Goal: Information Seeking & Learning: Learn about a topic

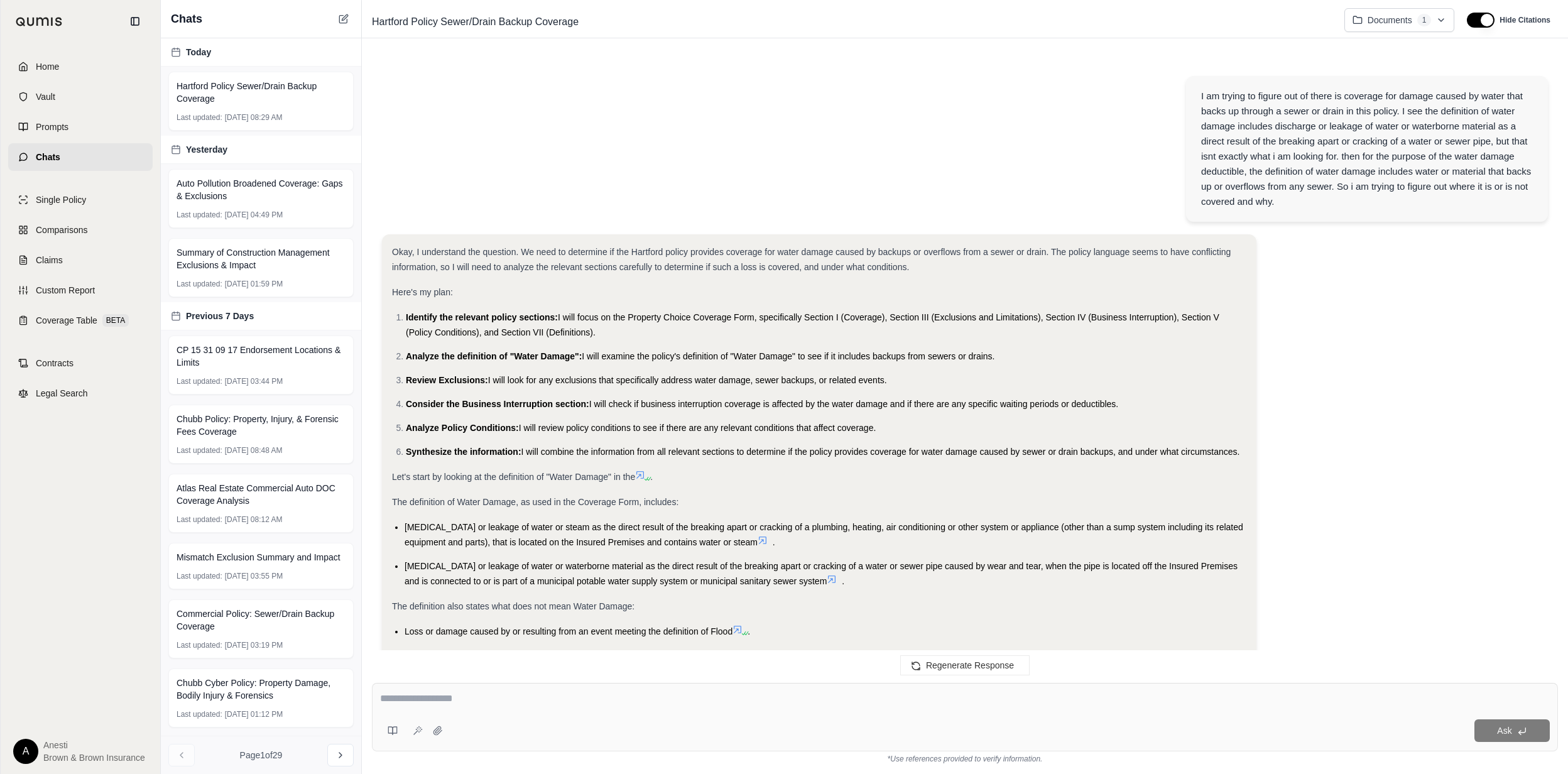
scroll to position [2470, 0]
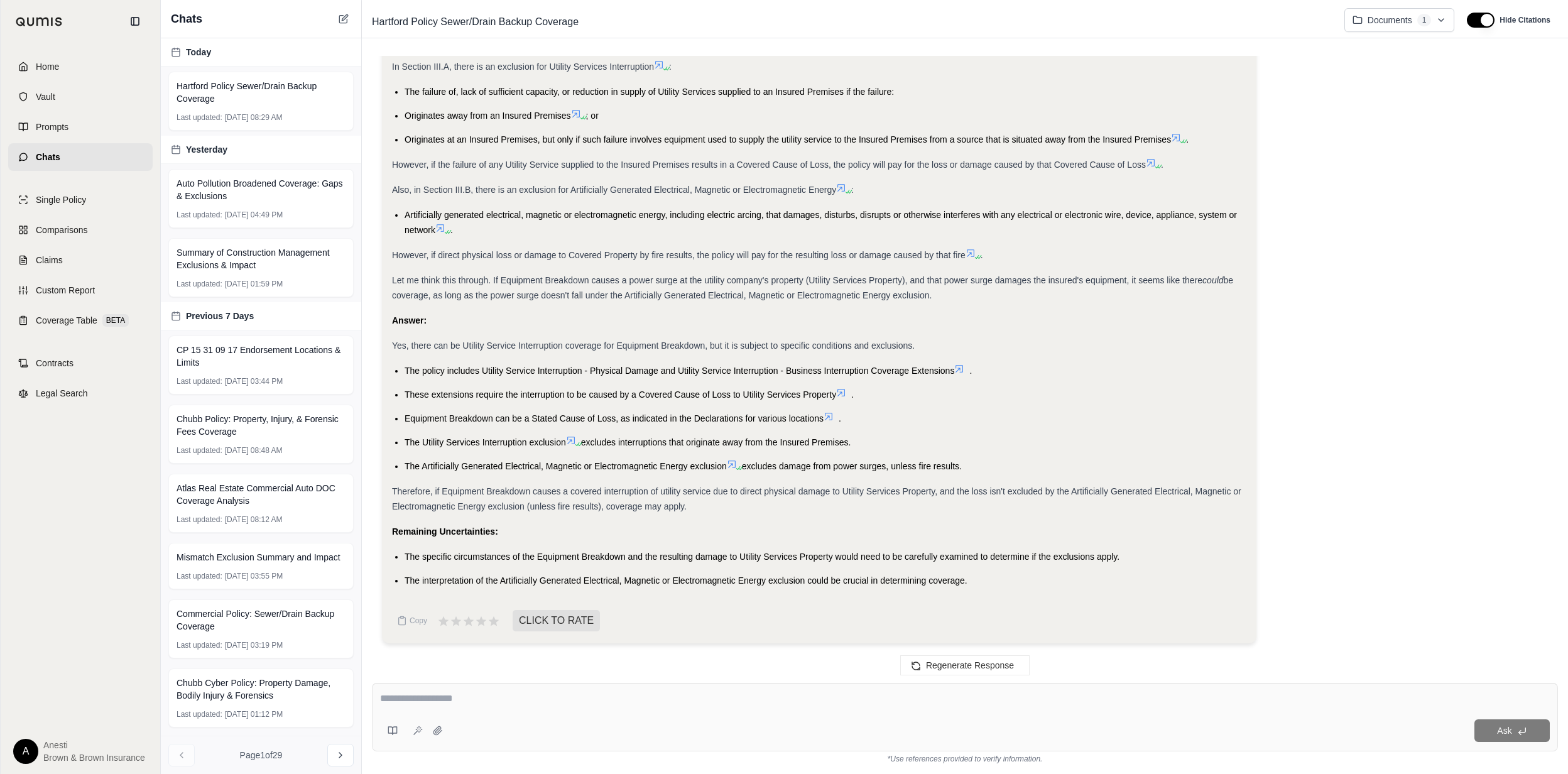
click at [539, 701] on textarea at bounding box center [964, 699] width 1169 height 15
type textarea "**********"
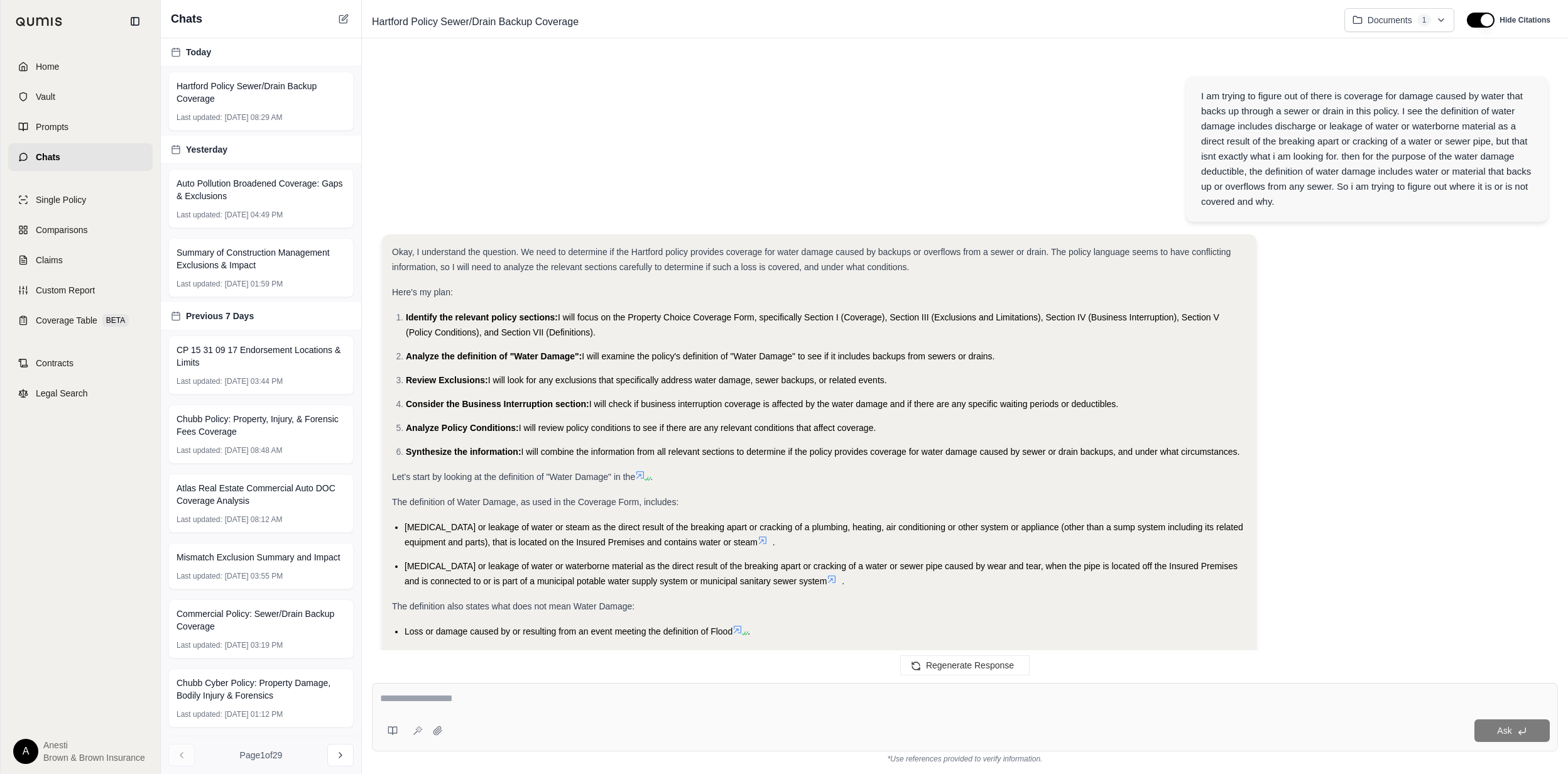
scroll to position [3337, 0]
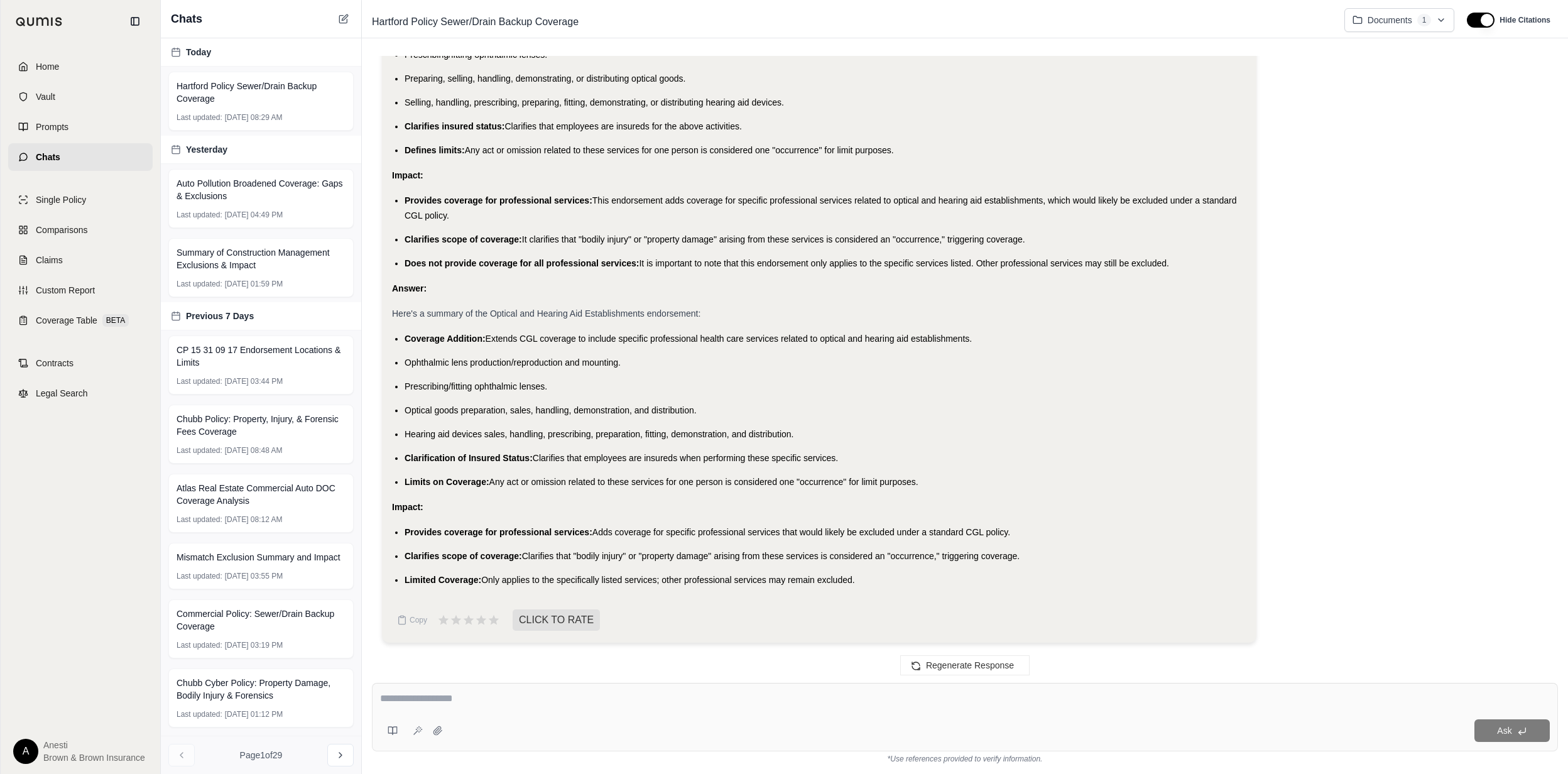
click at [409, 372] on ul "Coverage Addition: Extends CGL coverage to include specific professional health…" at bounding box center [819, 410] width 854 height 158
drag, startPoint x: 402, startPoint y: 337, endPoint x: 865, endPoint y: 571, distance: 518.8
click at [865, 571] on div "Okay, I will summarize the Optical and Hearing Aid Establishments endorsement (…" at bounding box center [819, 231] width 854 height 712
copy div "Coverage Addition: Extends CGL coverage to include specific professional health…"
click at [452, 692] on textarea at bounding box center [964, 699] width 1169 height 15
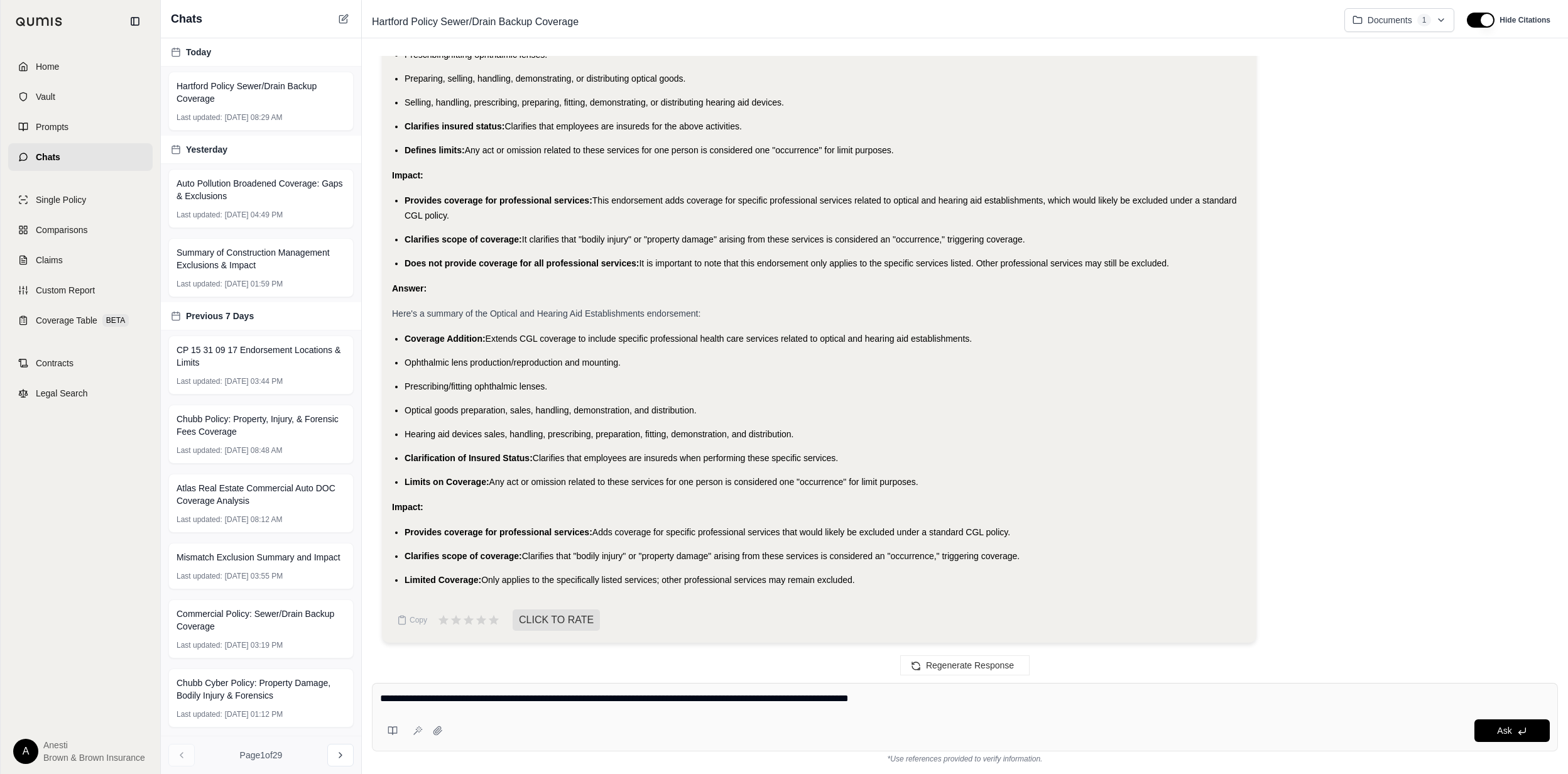
type textarea "**********"
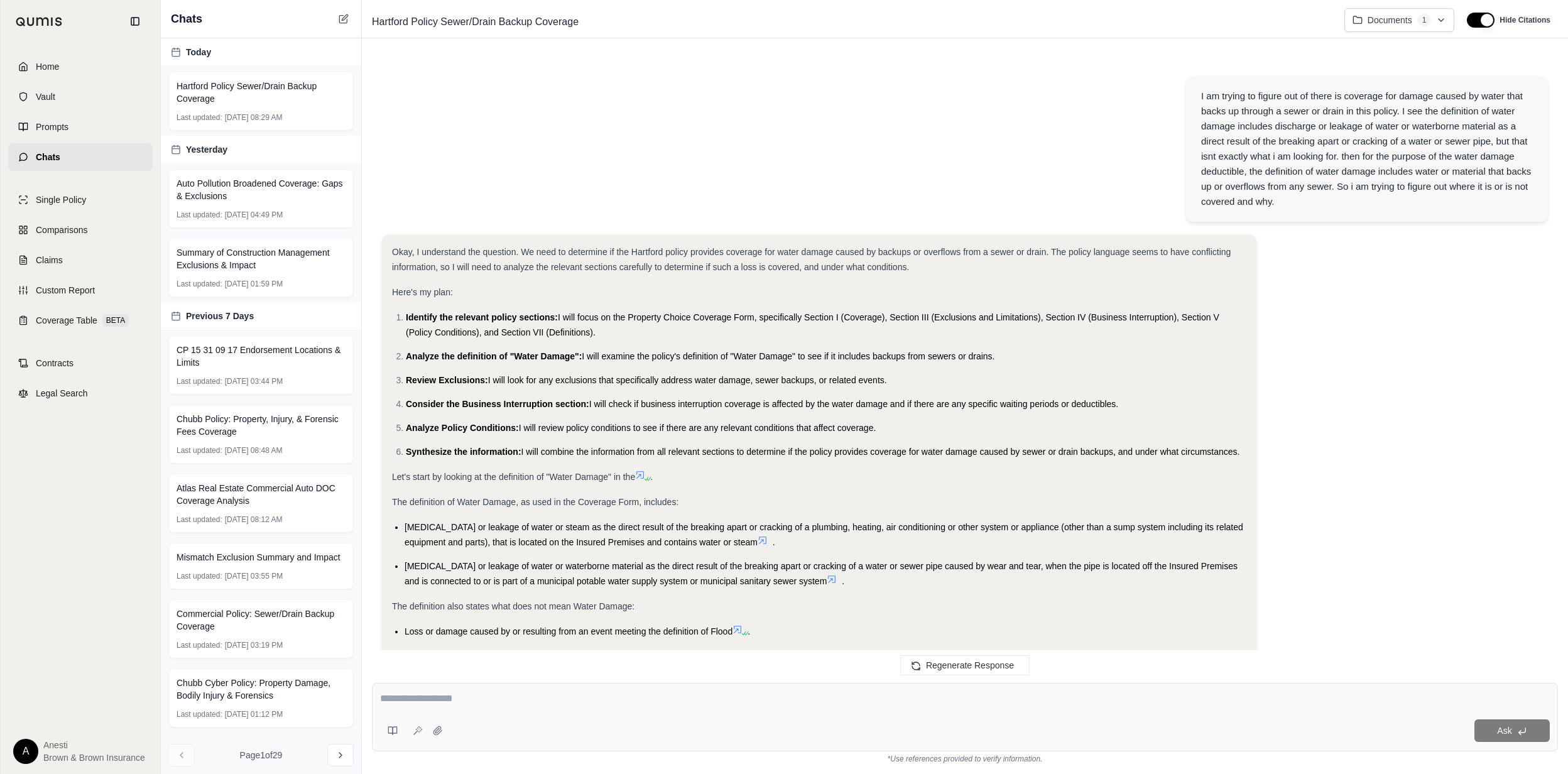
scroll to position [4169, 0]
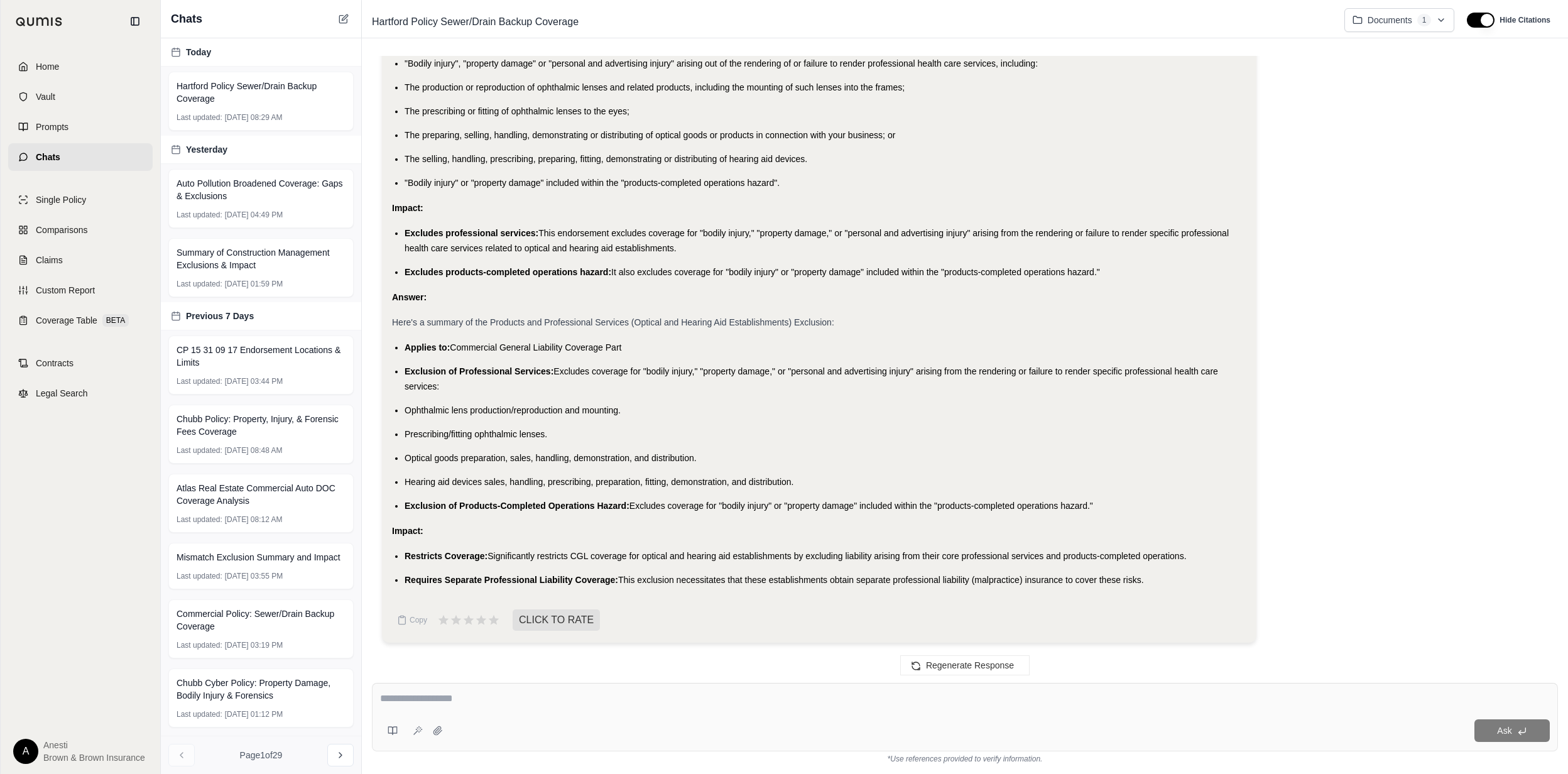
drag, startPoint x: 405, startPoint y: 345, endPoint x: 1160, endPoint y: 581, distance: 791.0
click at [1160, 581] on div "Okay, I will summarize the Products and Professional Services (Optical and Hear…" at bounding box center [819, 247] width 854 height 680
copy div "Applies to: Commercial General Liability Coverage Part Exclusion of Professiona…"
click at [498, 699] on textarea at bounding box center [964, 699] width 1169 height 15
type textarea "**********"
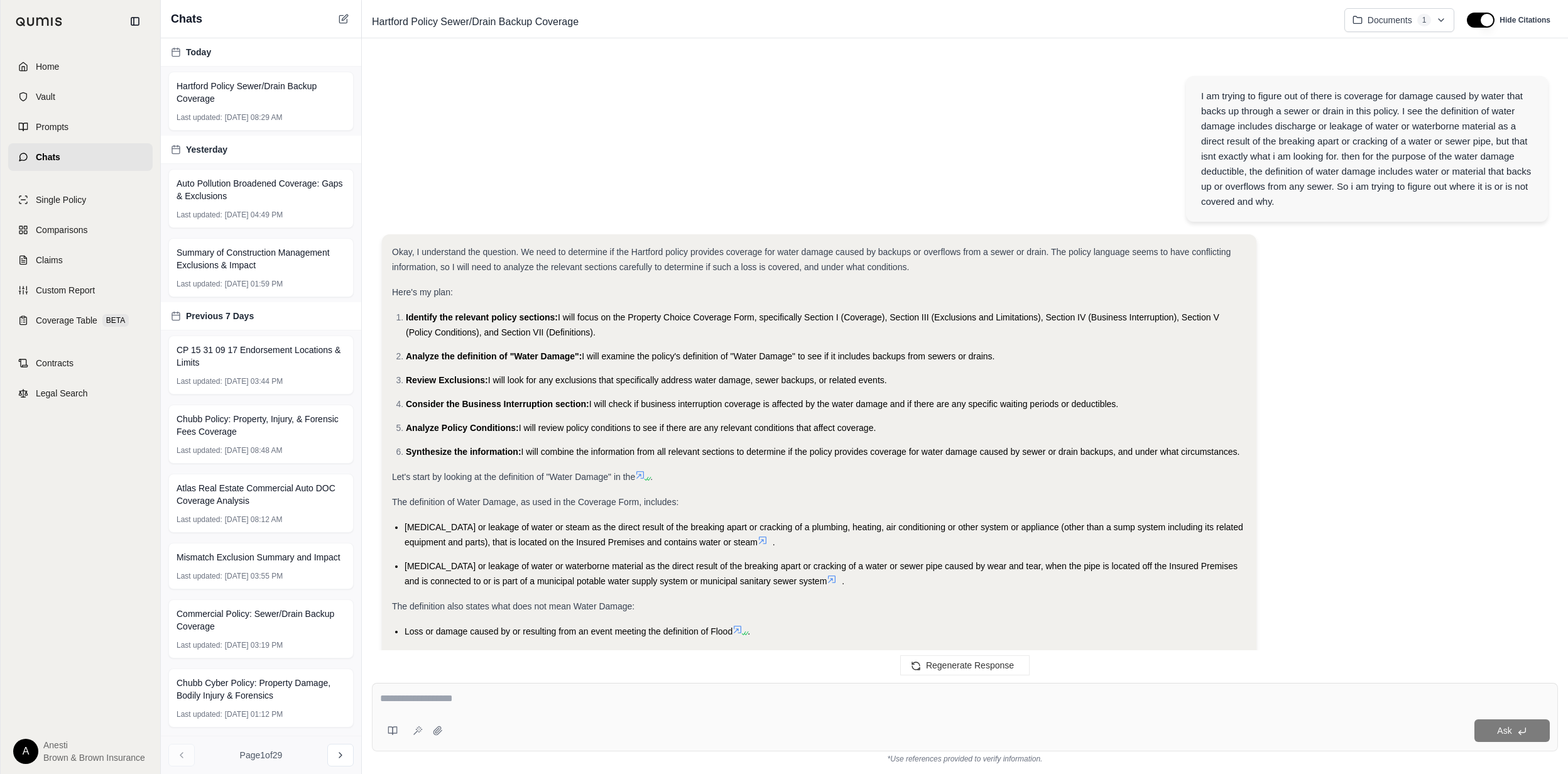
scroll to position [5271, 0]
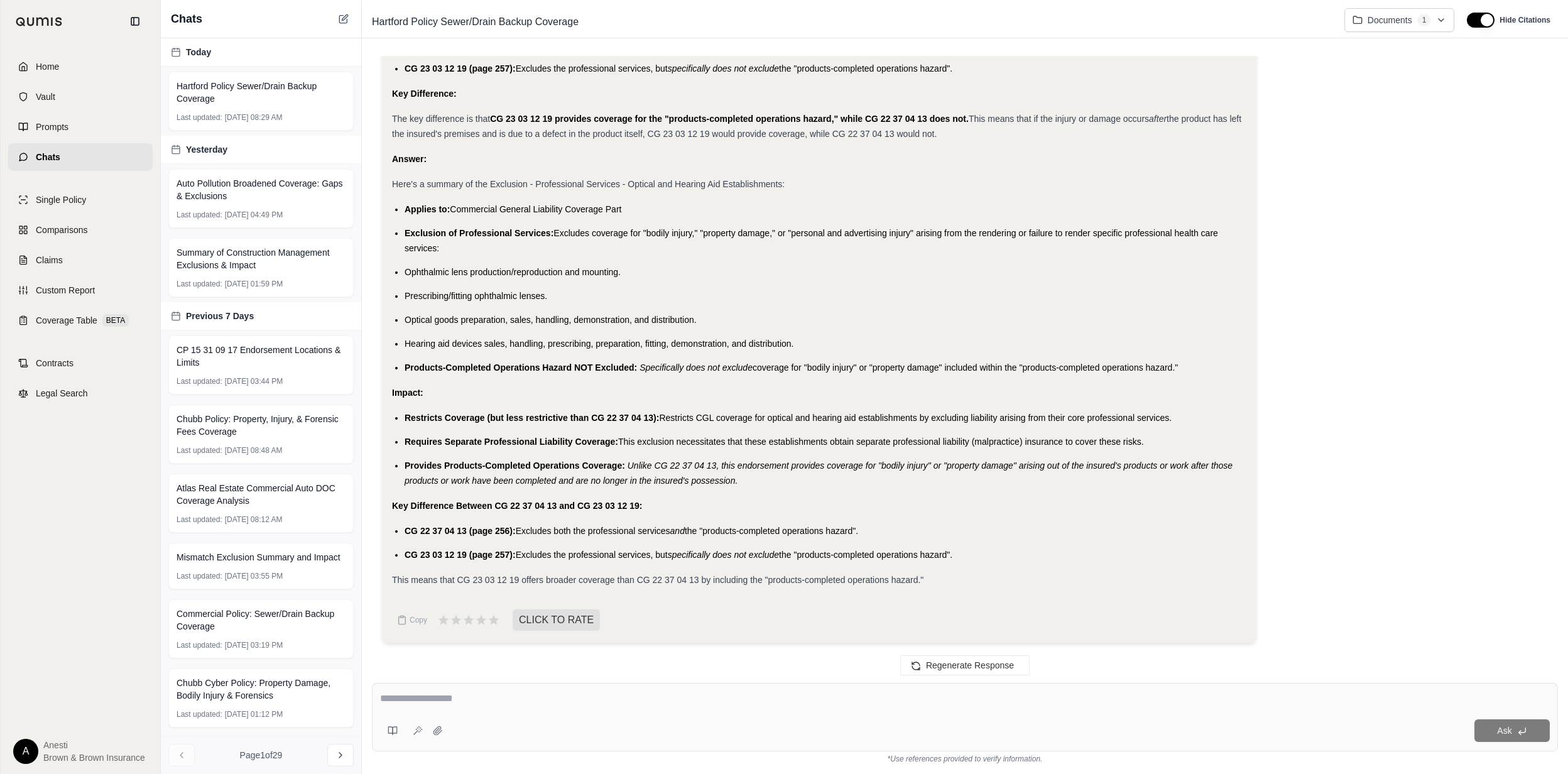
click at [405, 209] on span "Applies to:" at bounding box center [427, 209] width 45 height 10
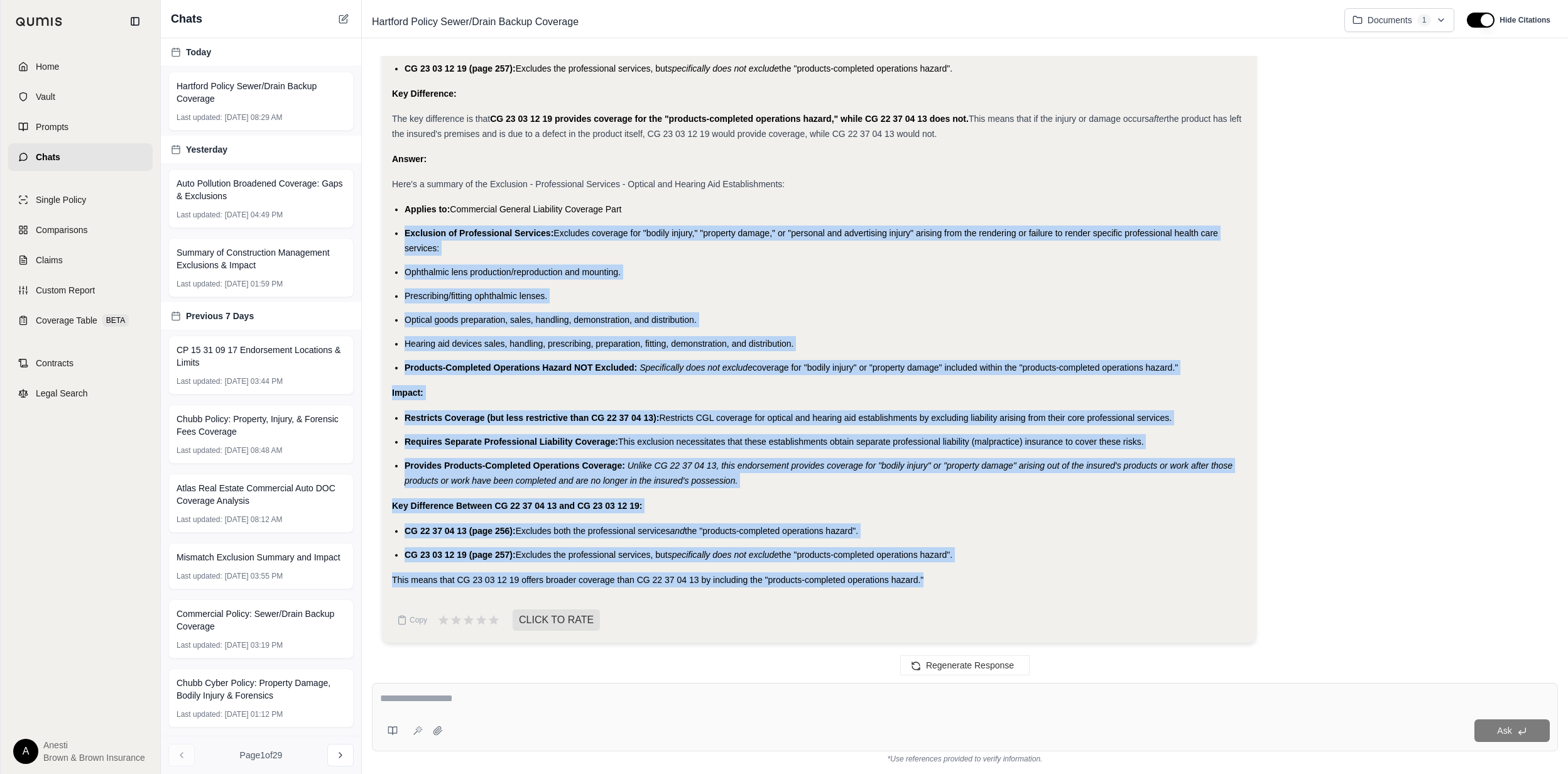
drag, startPoint x: 405, startPoint y: 226, endPoint x: 958, endPoint y: 581, distance: 657.1
click at [958, 581] on div "Okay, I will summarize the Exclusion - Professional Services - Optical and Hear…" at bounding box center [819, 114] width 854 height 949
copy div "Exclusion of Professional Services: Excludes coverage for "bodily injury," "pro…"
click at [864, 707] on div at bounding box center [964, 701] width 1169 height 19
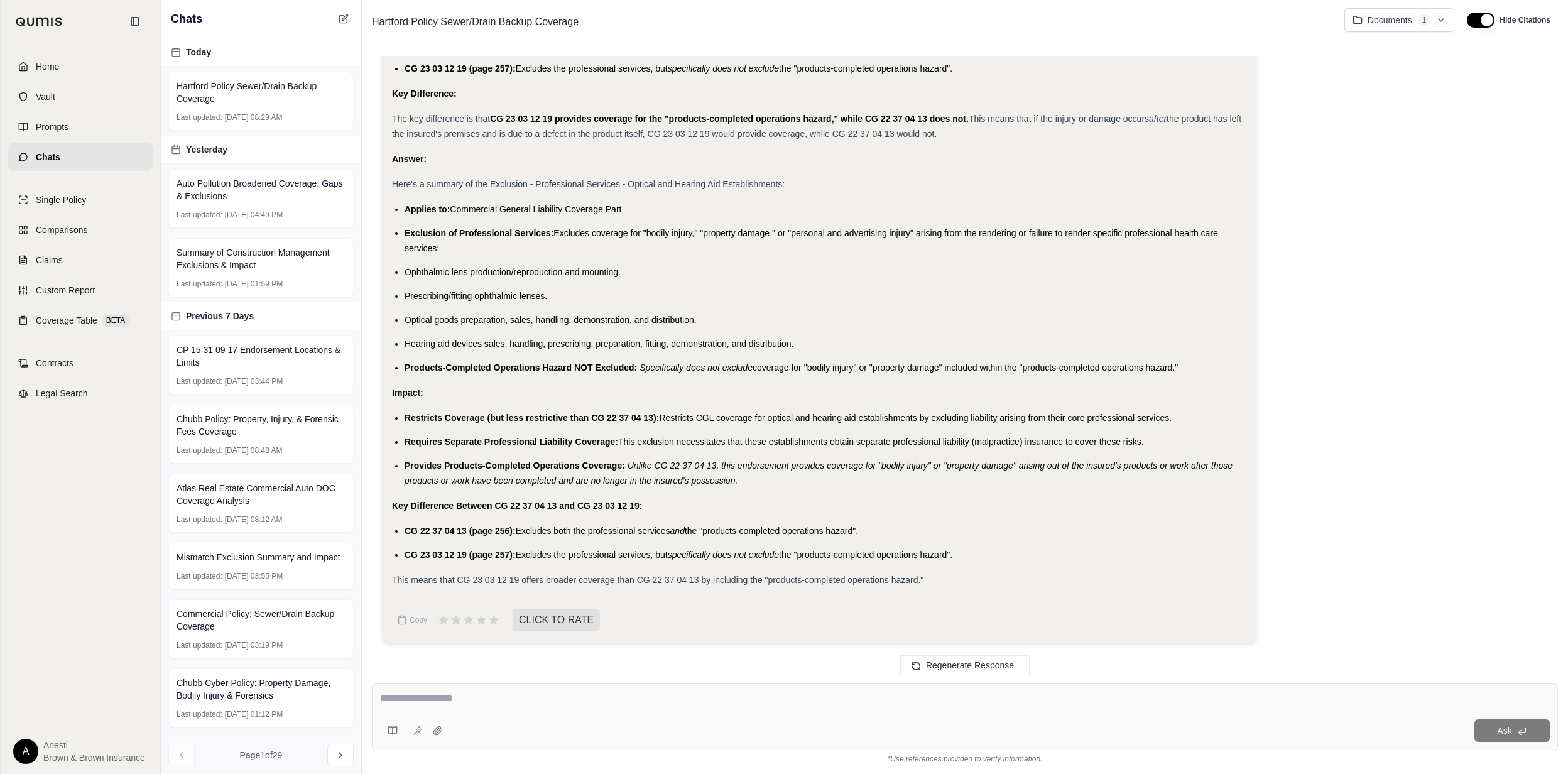
click at [804, 701] on textarea at bounding box center [964, 699] width 1169 height 15
type textarea "**********"
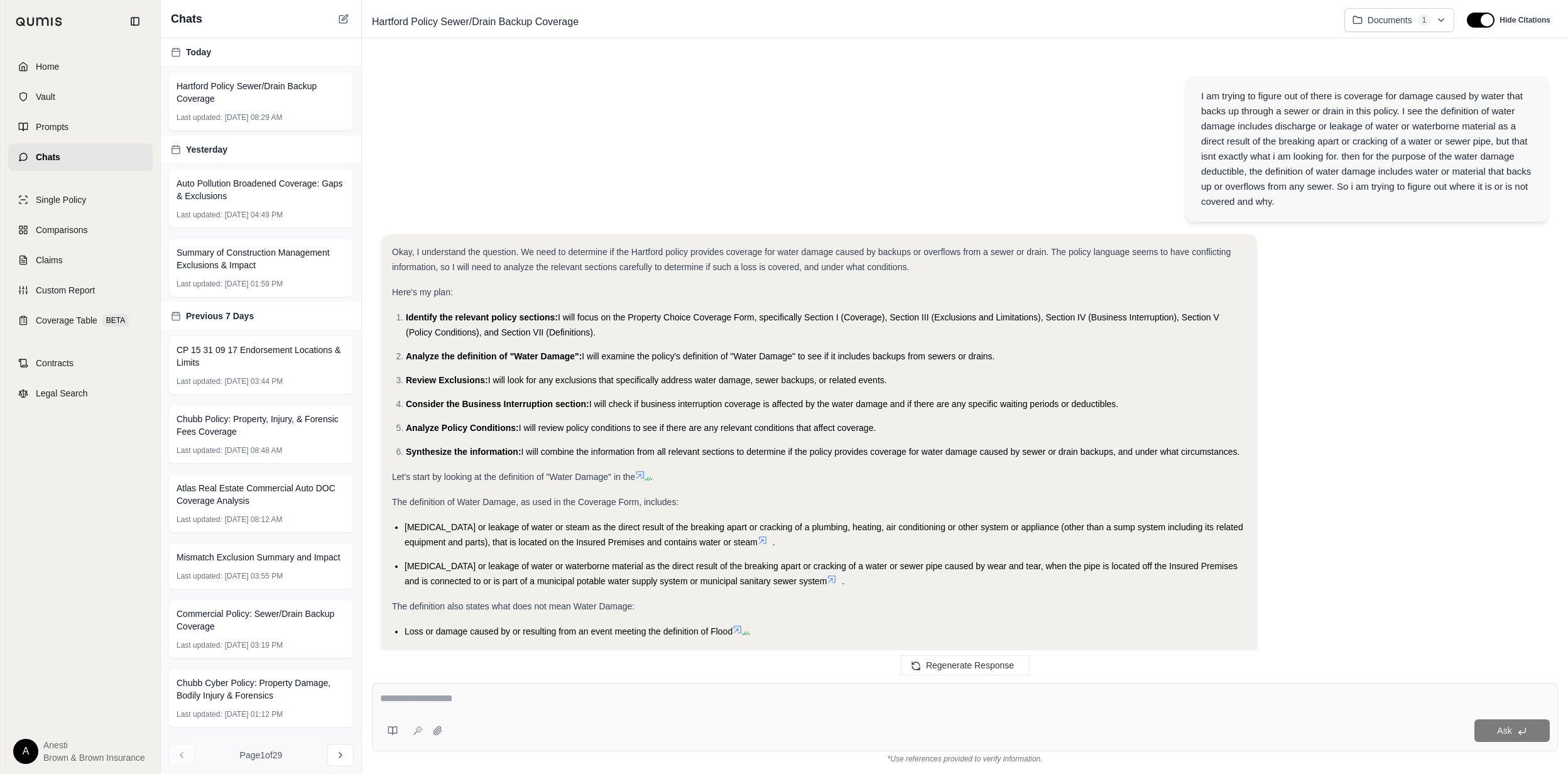
scroll to position [6525, 0]
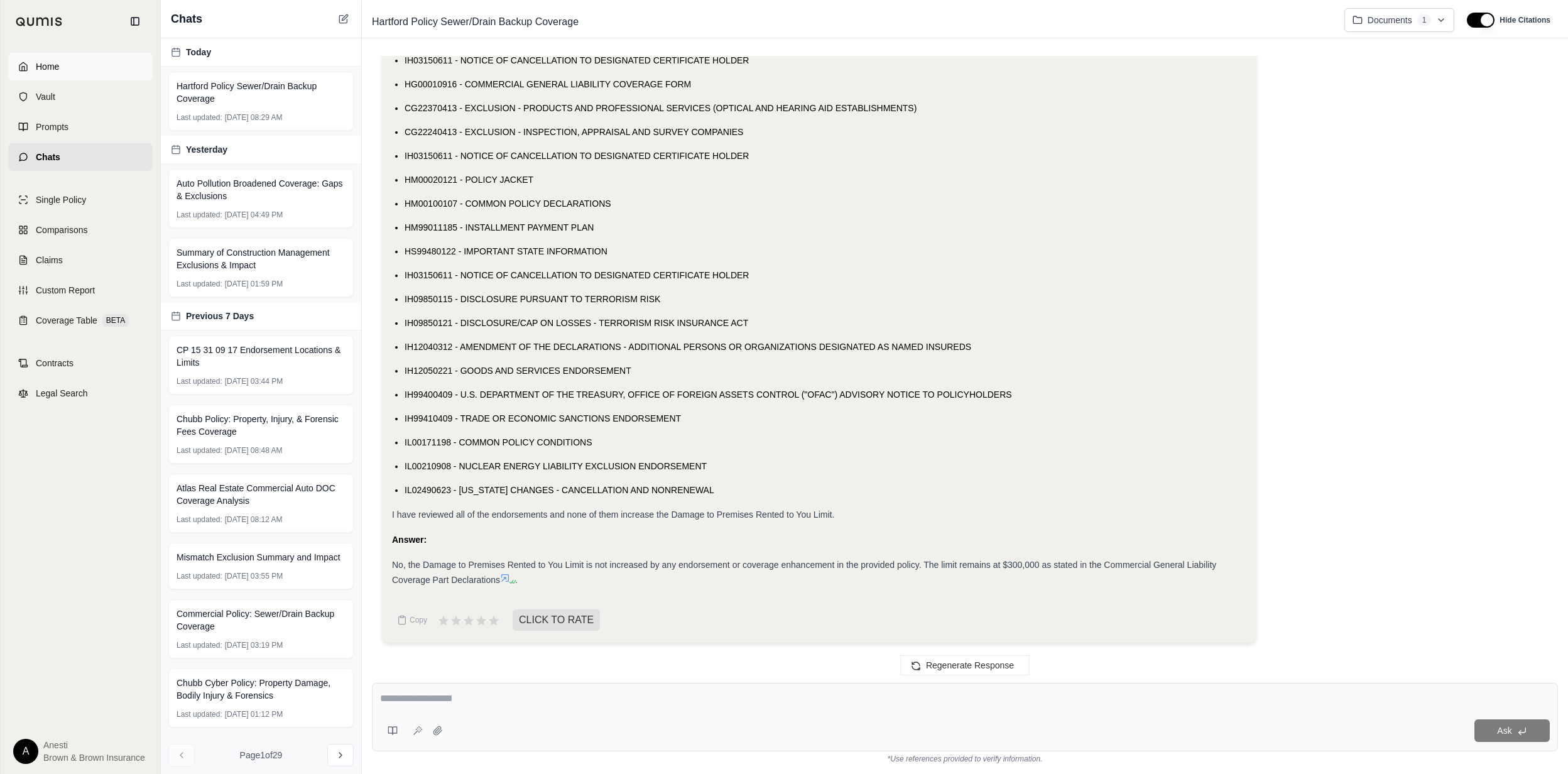
click at [103, 53] on link "Home" at bounding box center [80, 66] width 144 height 28
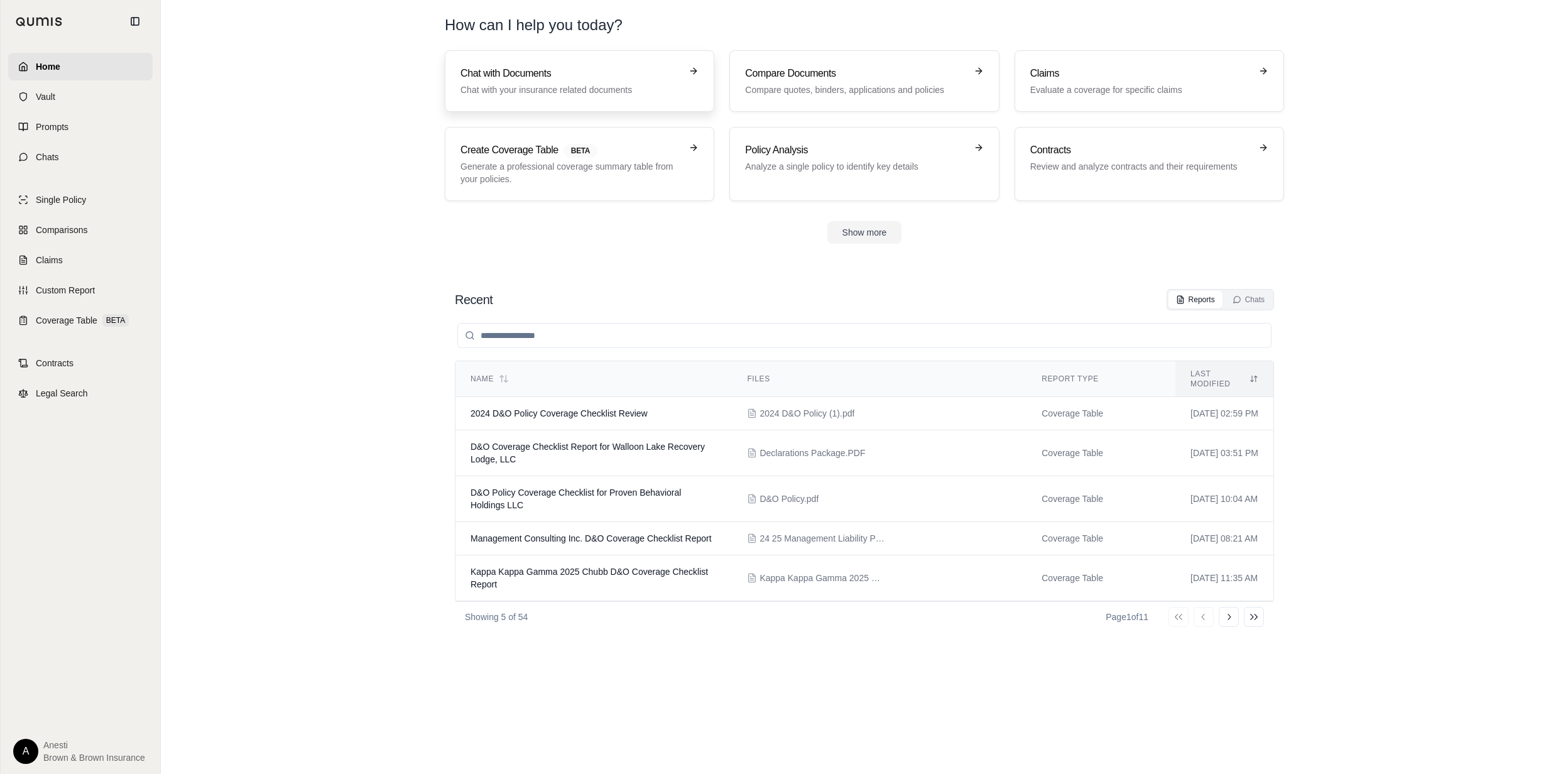
click at [618, 87] on p "Chat with your insurance related documents" at bounding box center [570, 90] width 220 height 12
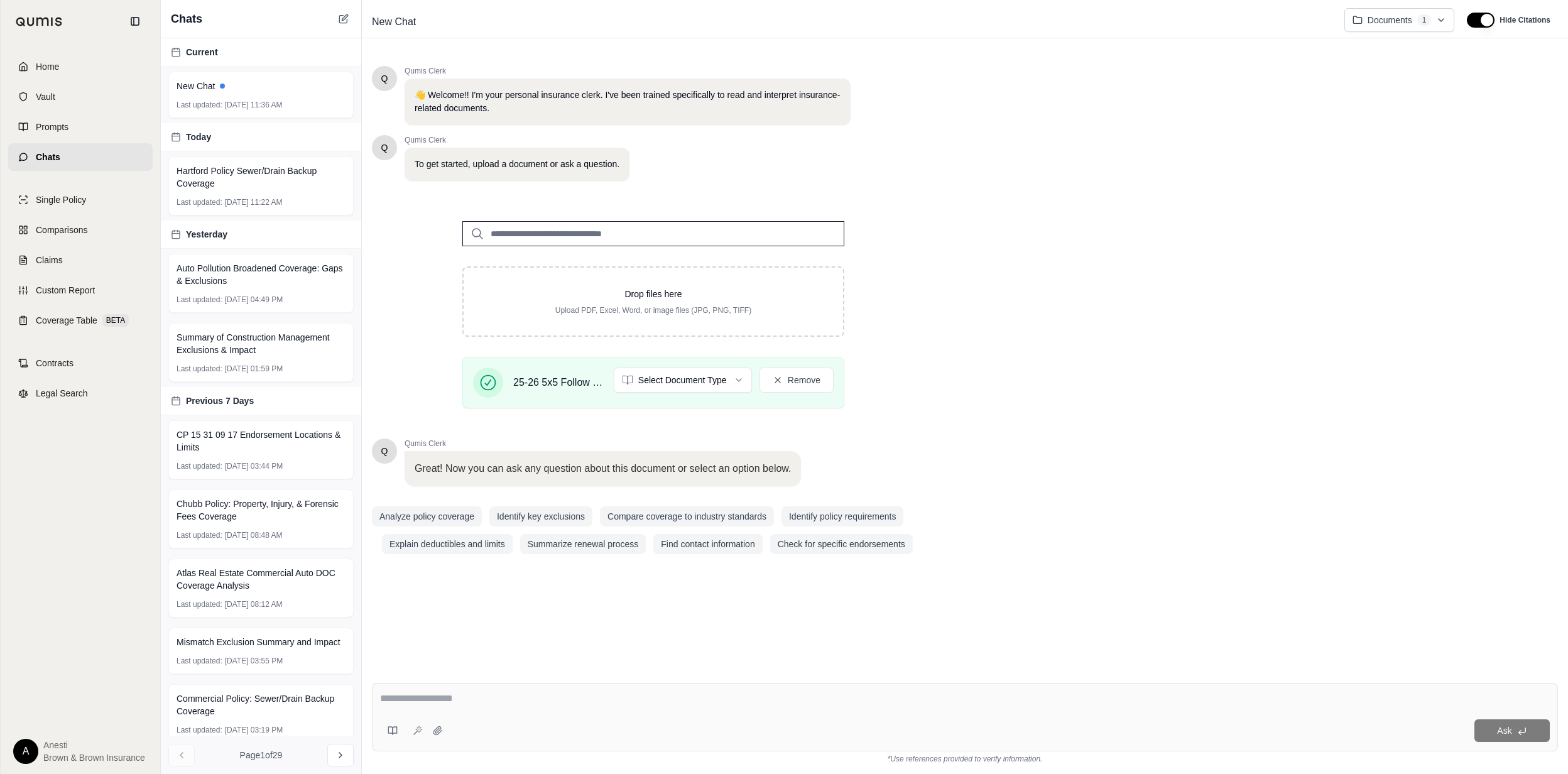
click at [437, 709] on div at bounding box center [964, 701] width 1169 height 19
click at [432, 697] on textarea at bounding box center [964, 699] width 1169 height 15
type textarea "**********"
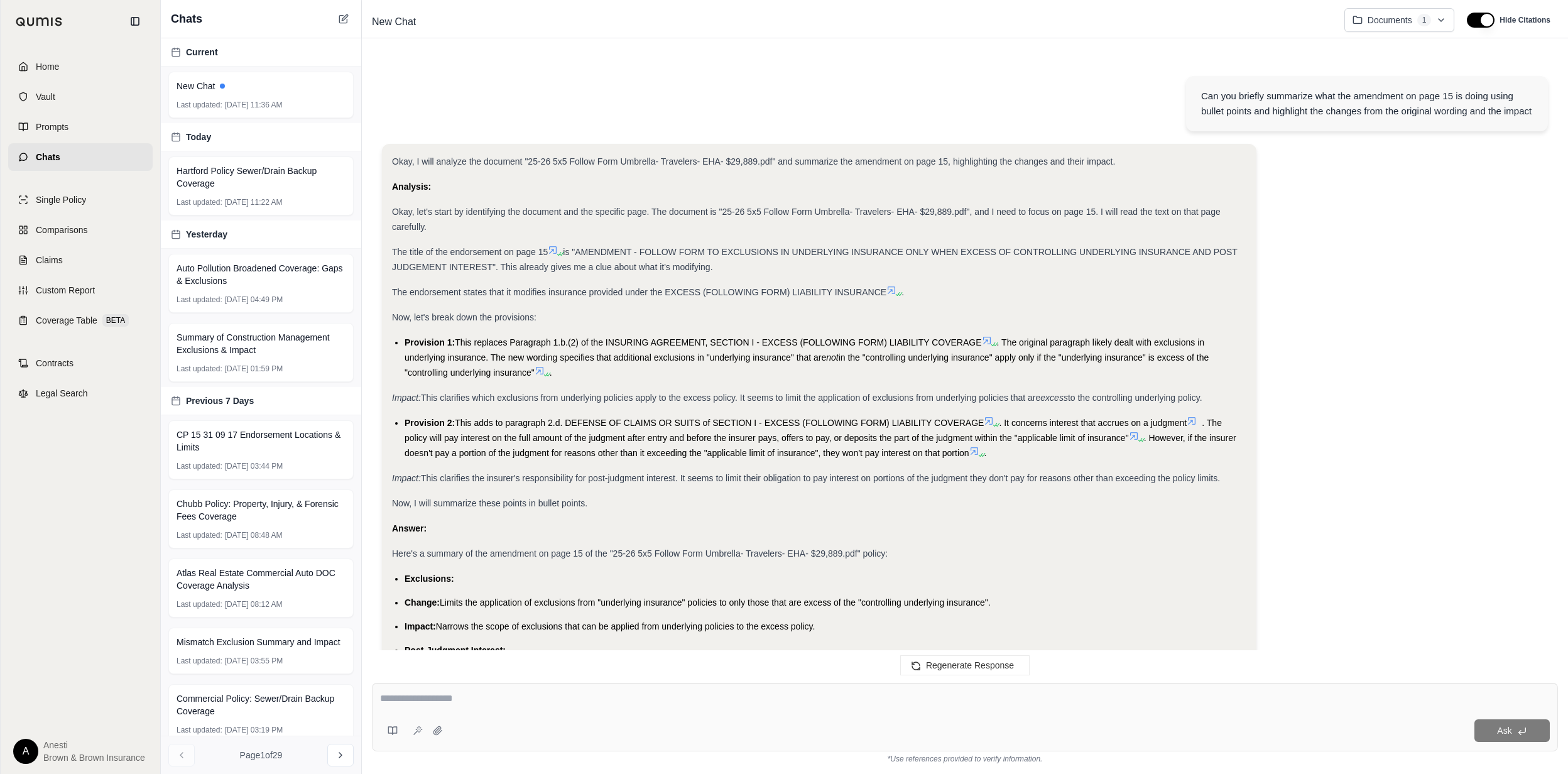
scroll to position [134, 0]
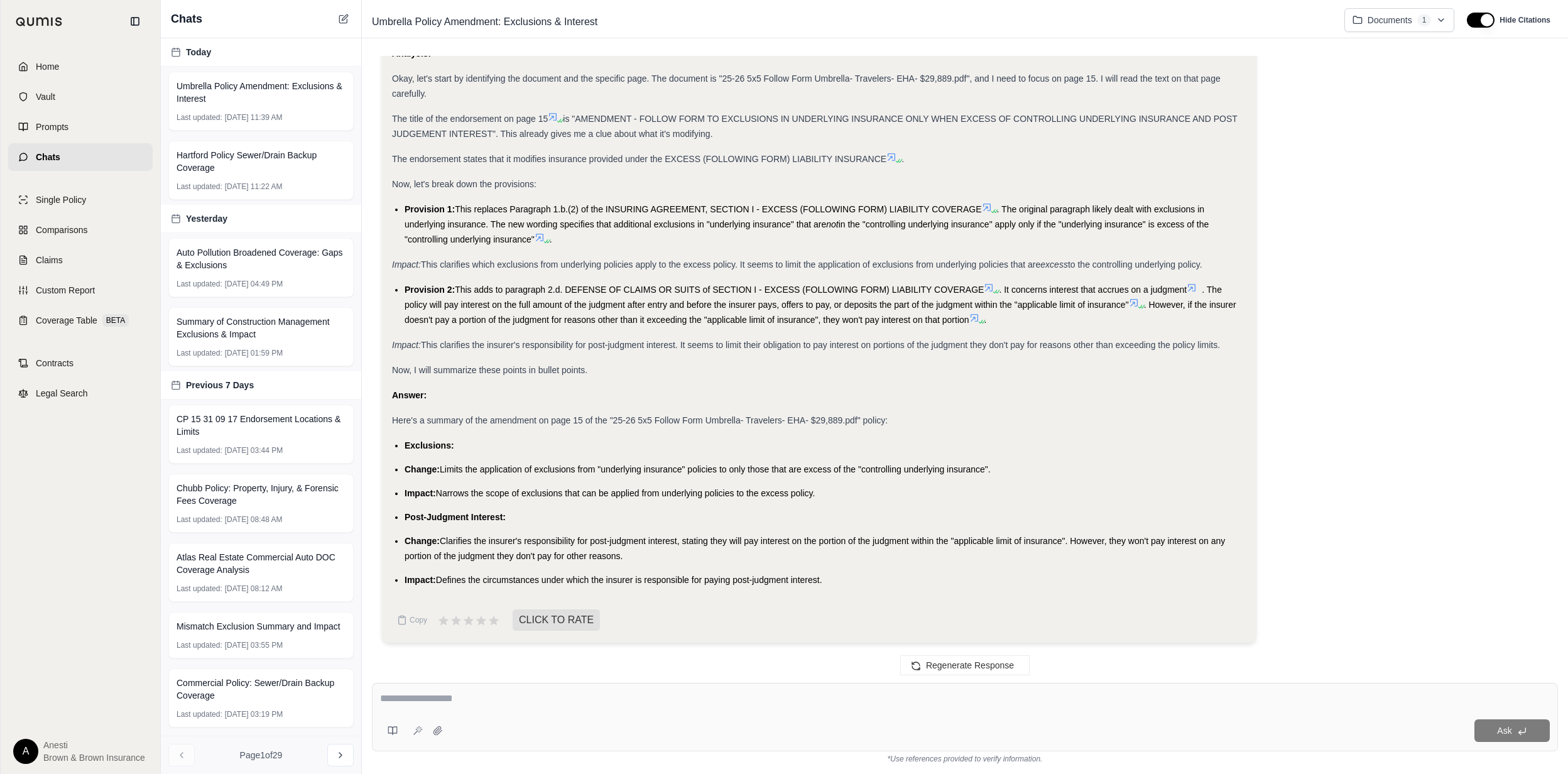
drag, startPoint x: 405, startPoint y: 444, endPoint x: 867, endPoint y: 568, distance: 478.4
click at [867, 568] on ul "Exclusions: Change: Limits the application of exclusions from "underlying insur…" at bounding box center [819, 513] width 854 height 150
copy ul "Exclusions: Change: Limits the application of exclusions from "underlying insur…"
click at [94, 61] on link "Home" at bounding box center [80, 66] width 144 height 28
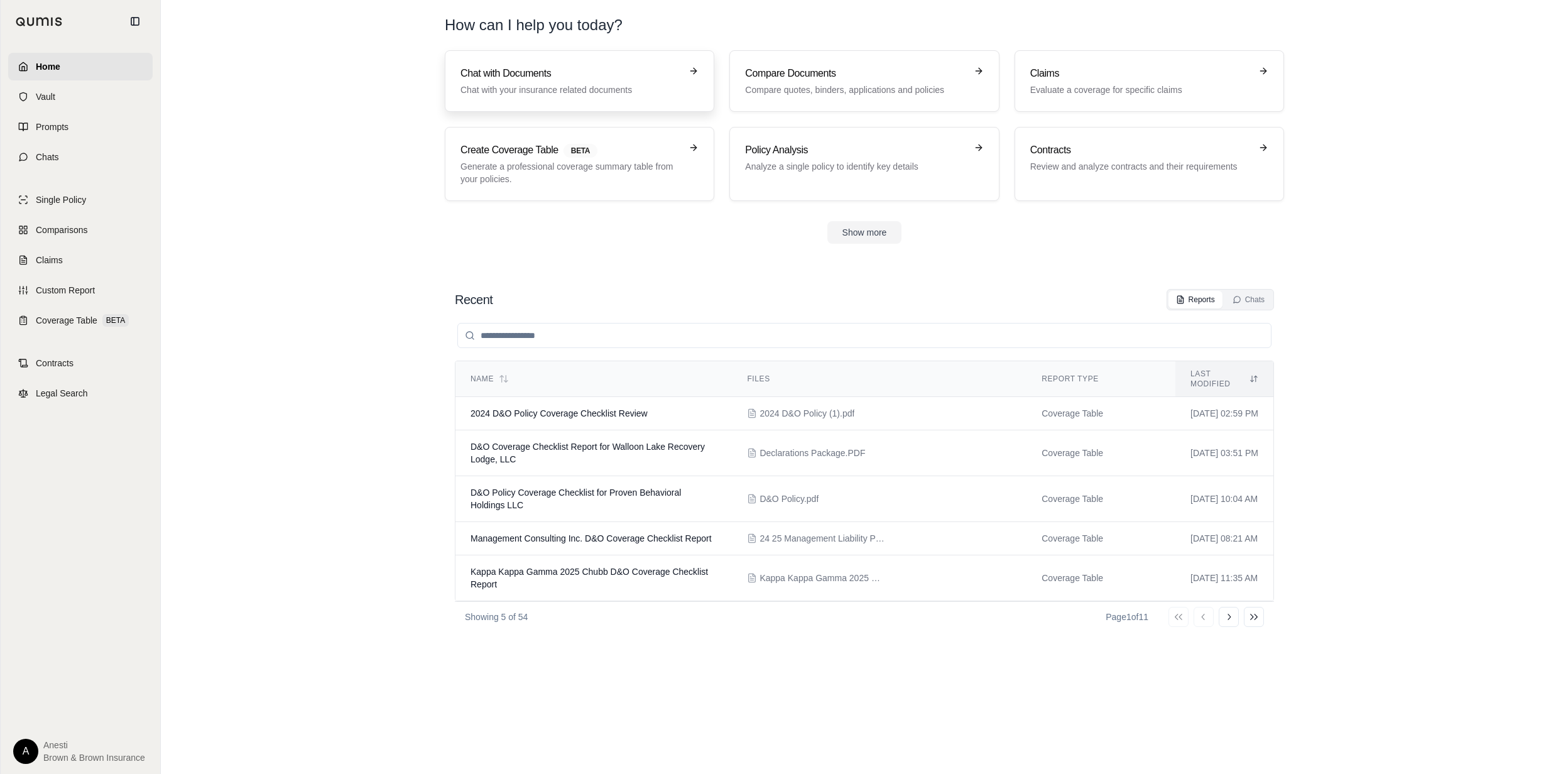
click at [532, 96] on link "Chat with Documents Chat with your insurance related documents" at bounding box center [579, 81] width 269 height 61
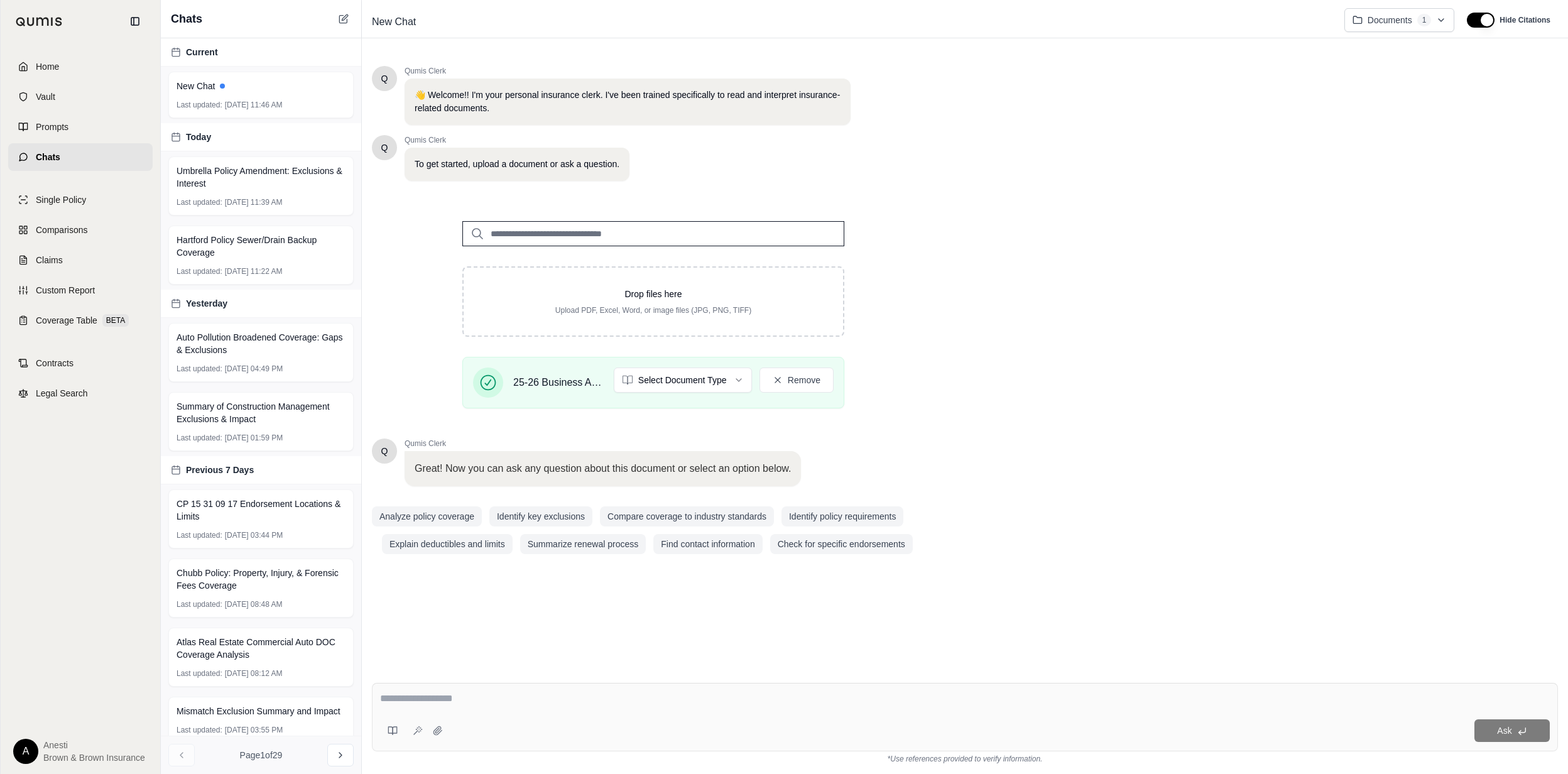
click at [441, 710] on div "Ask" at bounding box center [965, 717] width 1185 height 69
type textarea "**********"
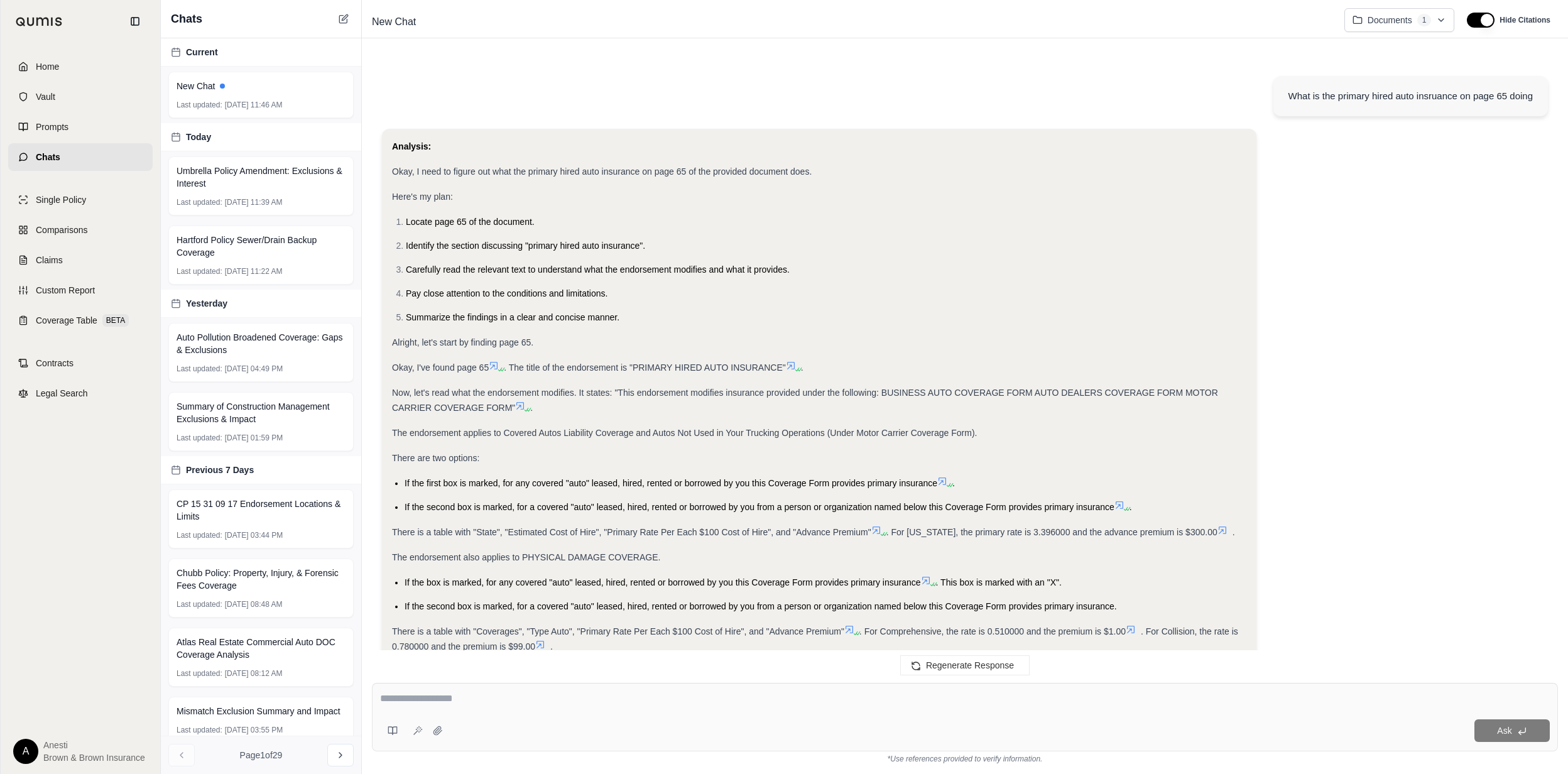
scroll to position [237, 0]
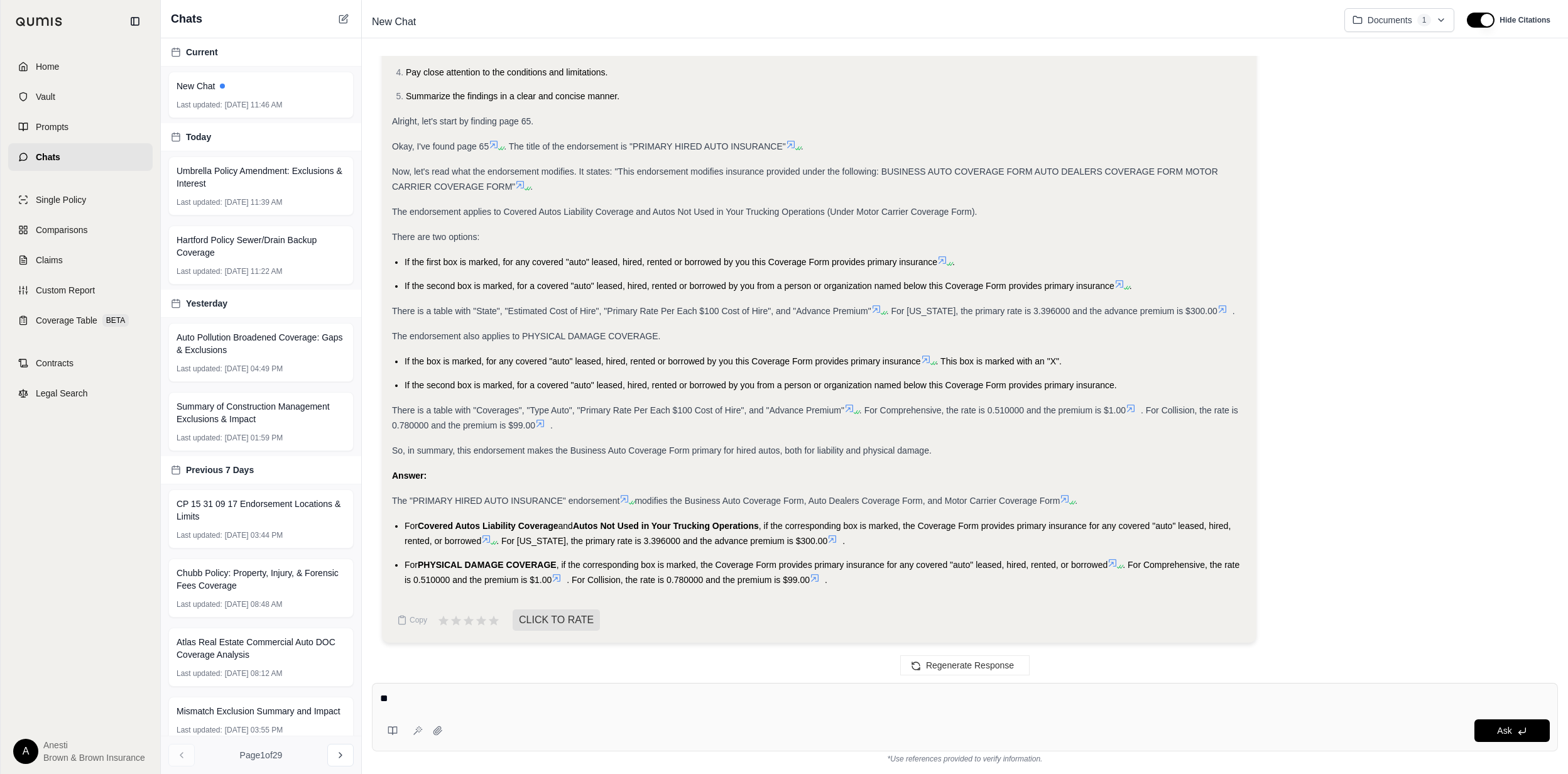
type textarea "*"
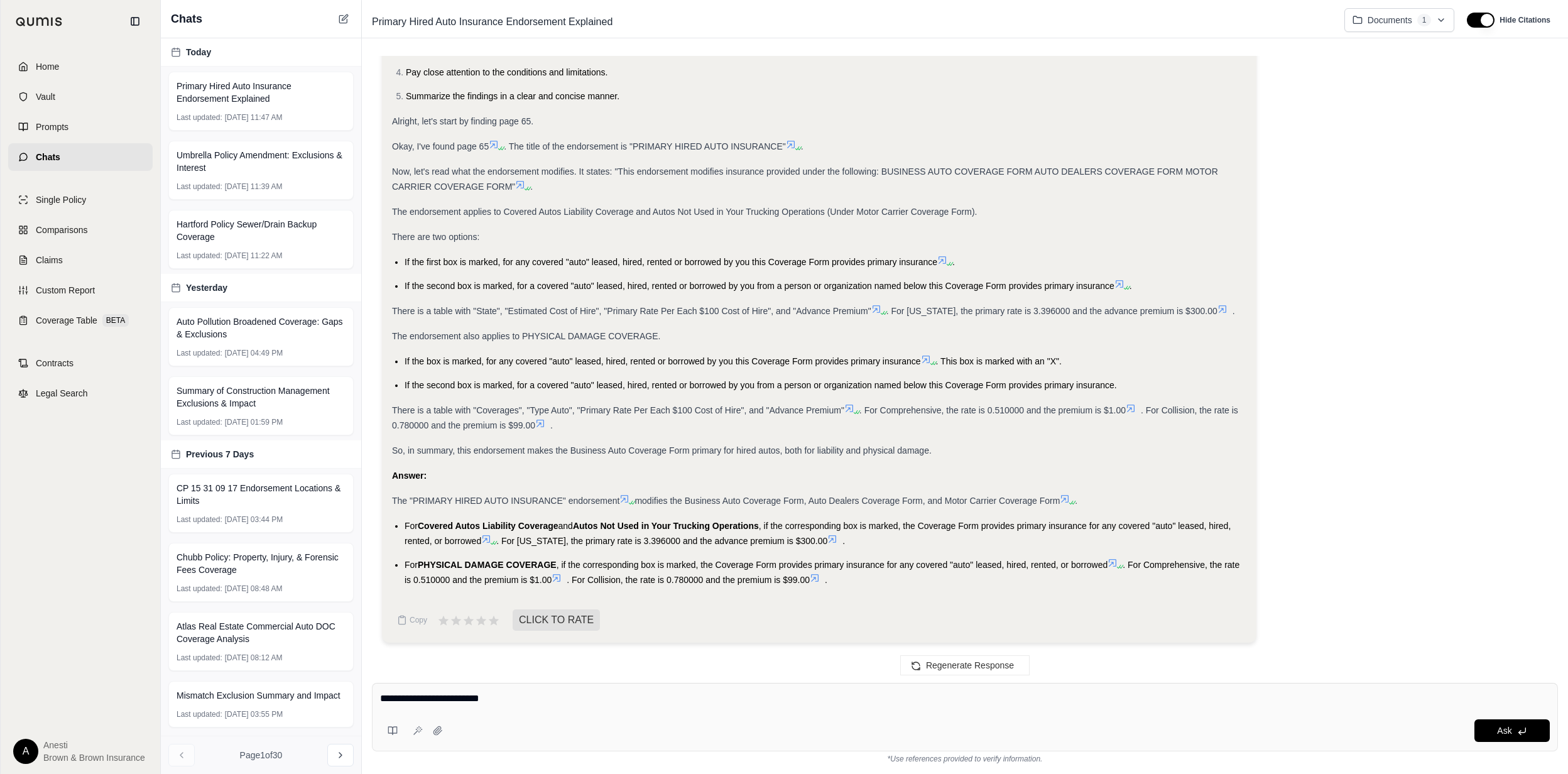
click at [654, 701] on textarea "**********" at bounding box center [964, 699] width 1169 height 15
type textarea "**********"
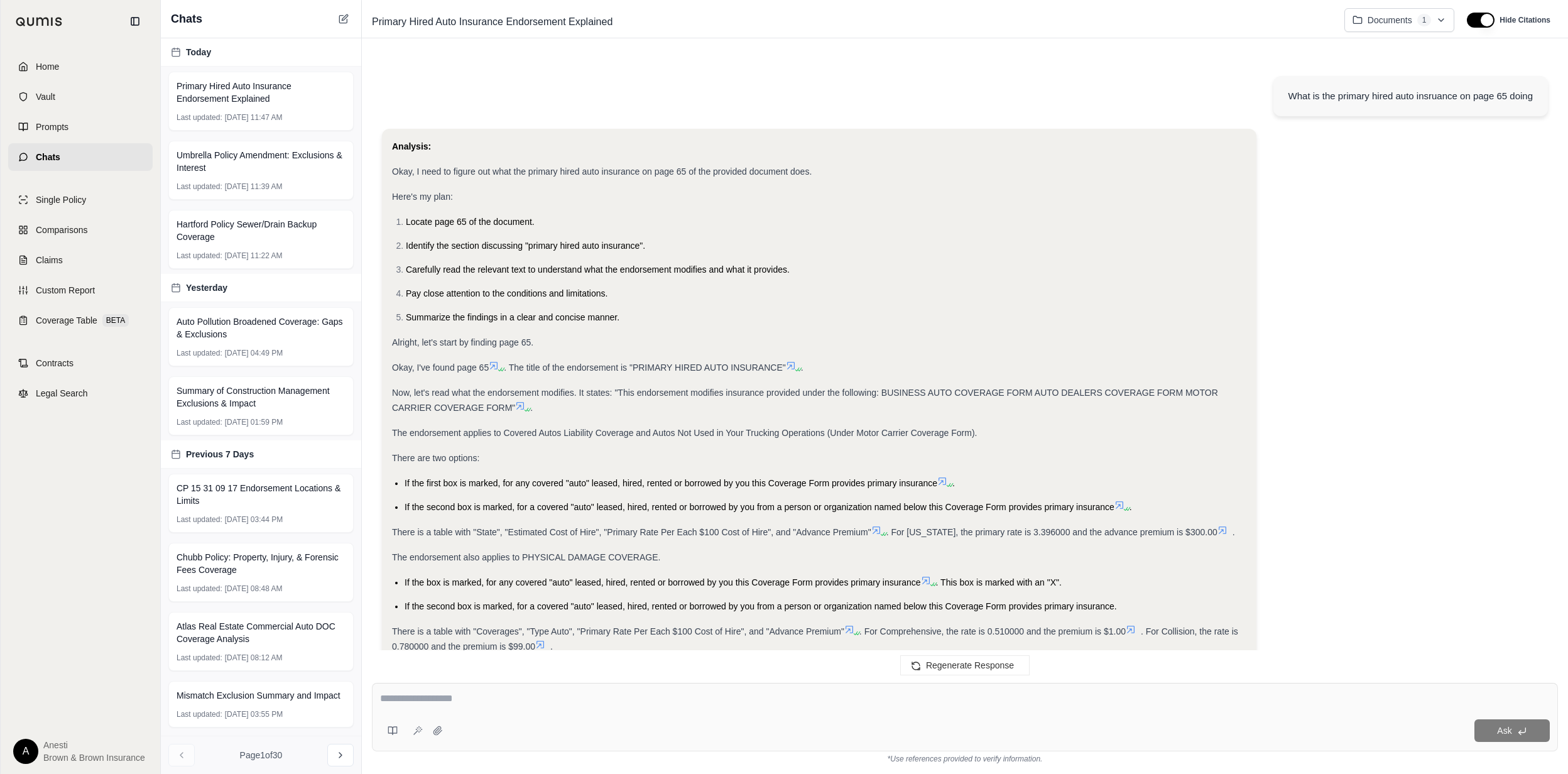
scroll to position [1023, 0]
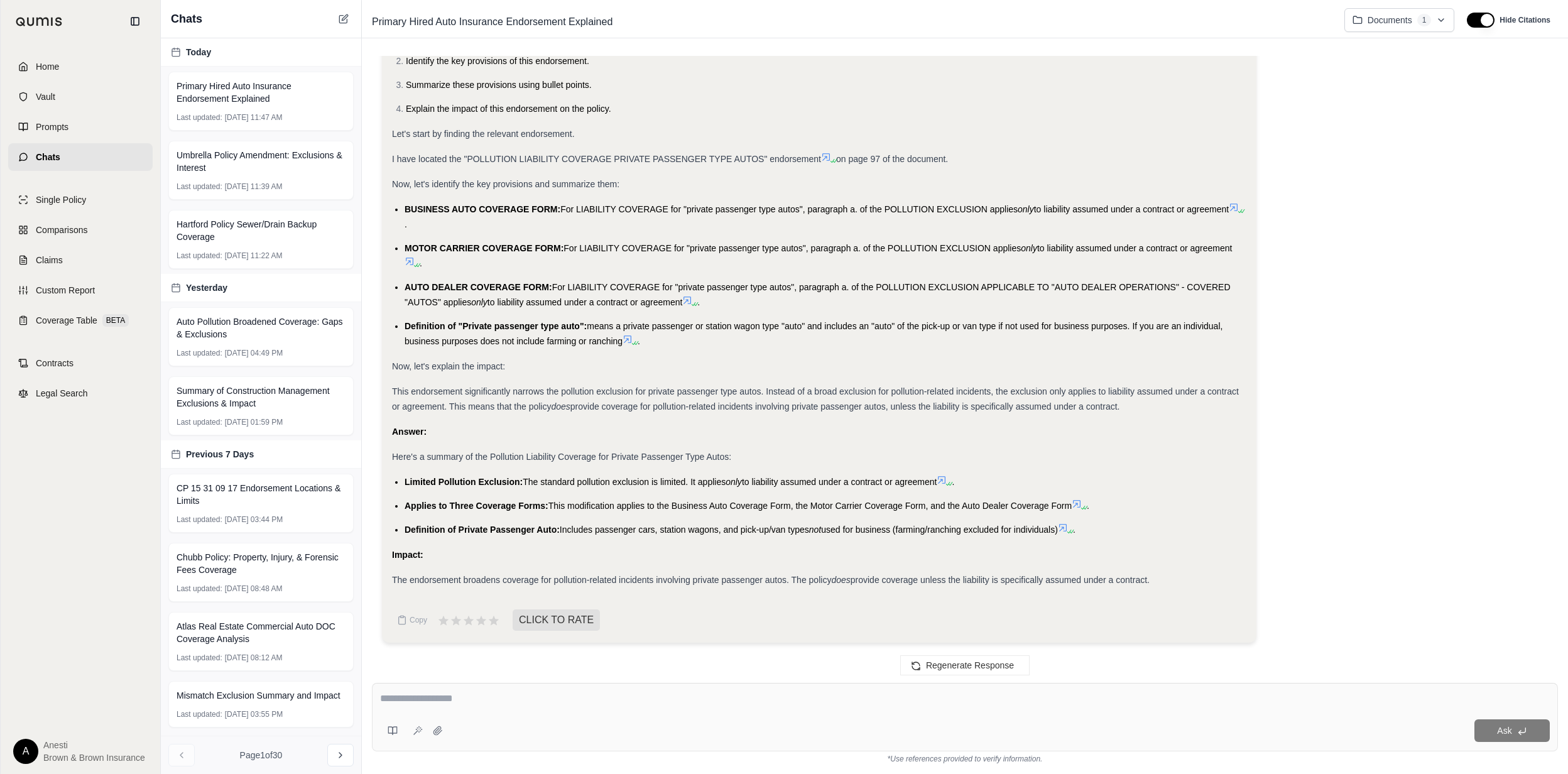
click at [695, 577] on span "The endorsement broadens coverage for pollution-related incidents involving pri…" at bounding box center [612, 579] width 439 height 10
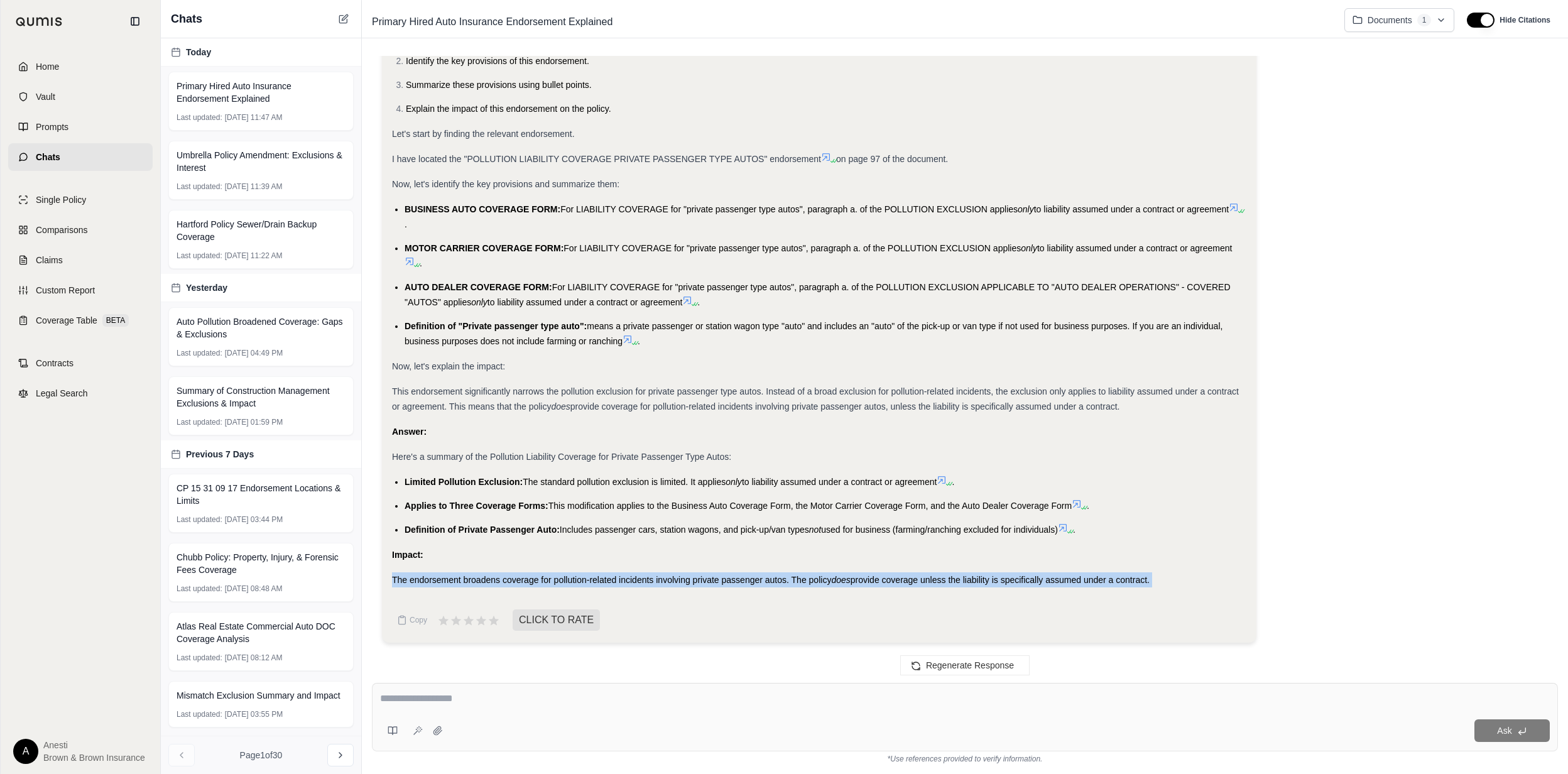
click at [695, 577] on span "The endorsement broadens coverage for pollution-related incidents involving pri…" at bounding box center [612, 579] width 439 height 10
copy div "The endorsement broadens coverage for pollution-related incidents involving pri…"
click at [383, 477] on div "Analysis: Okay, I need to summarize the pollution liability coverage for privat…" at bounding box center [819, 293] width 874 height 699
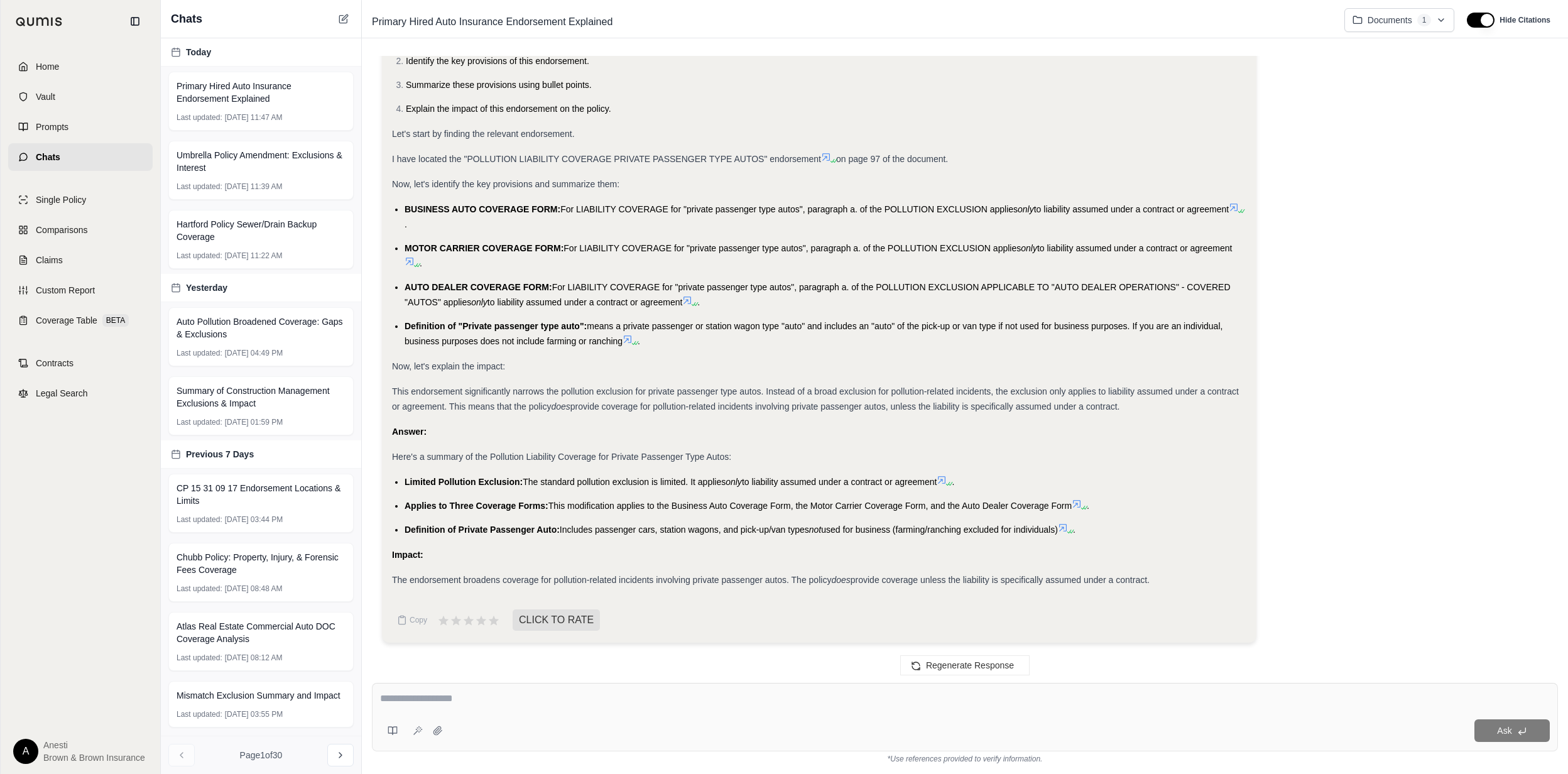
drag, startPoint x: 403, startPoint y: 478, endPoint x: 1172, endPoint y: 575, distance: 775.1
click at [1172, 575] on div "Analysis: Okay, I need to summarize the pollution liability coverage for privat…" at bounding box center [819, 270] width 854 height 633
copy div "Limited Pollution Exclusion: The standard pollution exclusion is limited. It ap…"
click at [232, 234] on span "Hartford Policy Sewer/Drain Backup Coverage" at bounding box center [261, 230] width 169 height 25
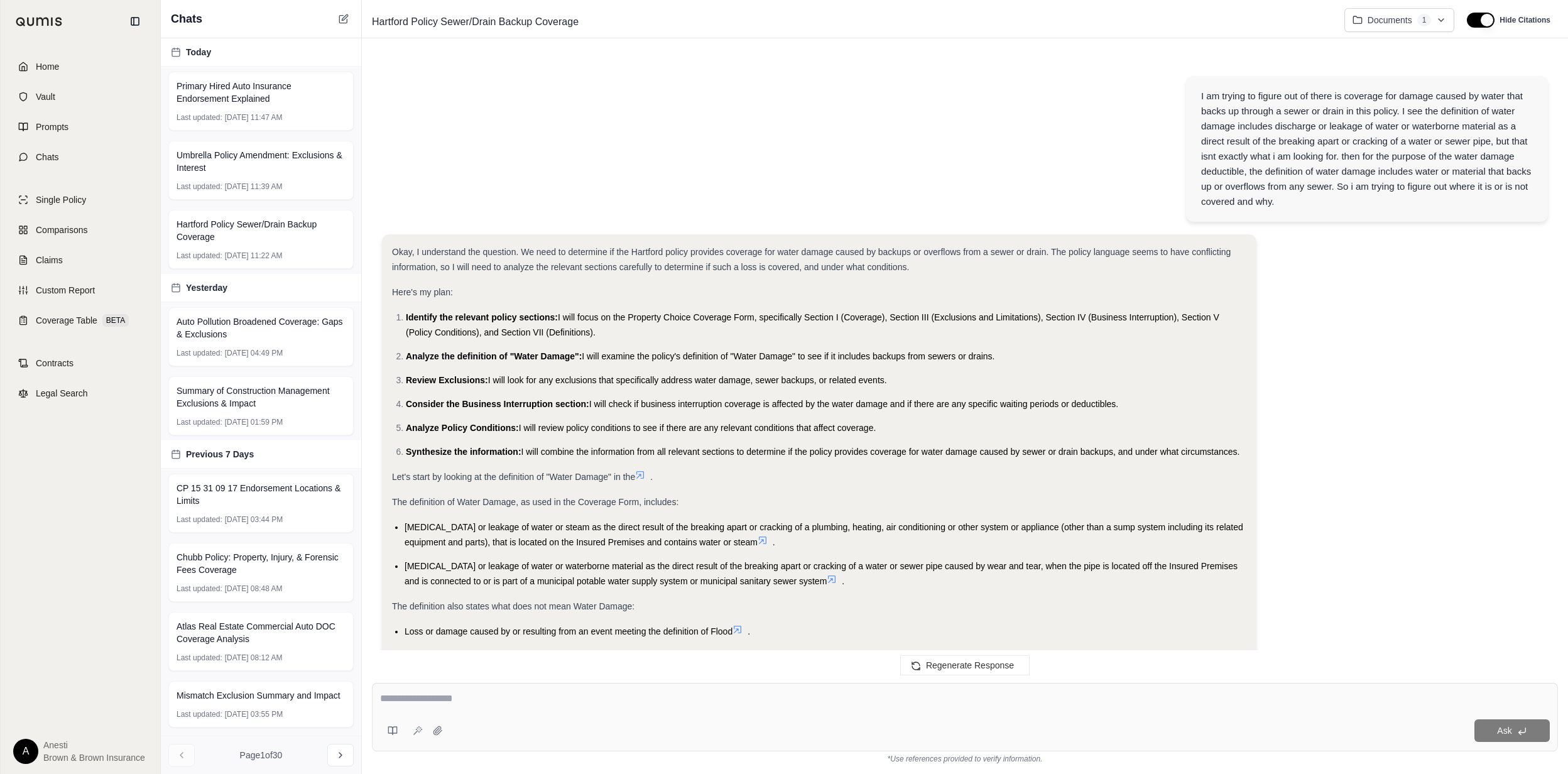
scroll to position [6525, 0]
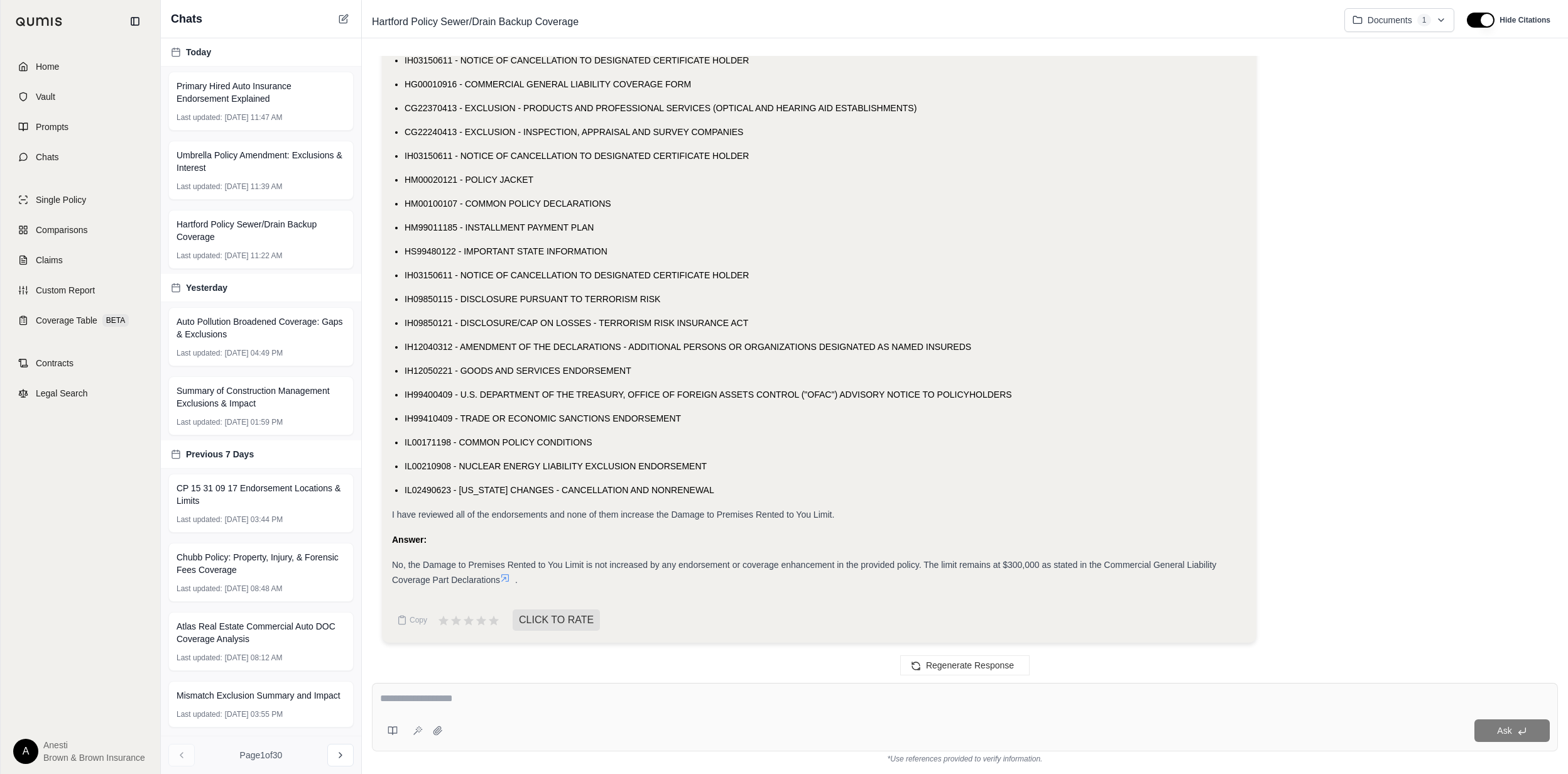
click at [623, 693] on textarea at bounding box center [964, 699] width 1169 height 15
type textarea "**********"
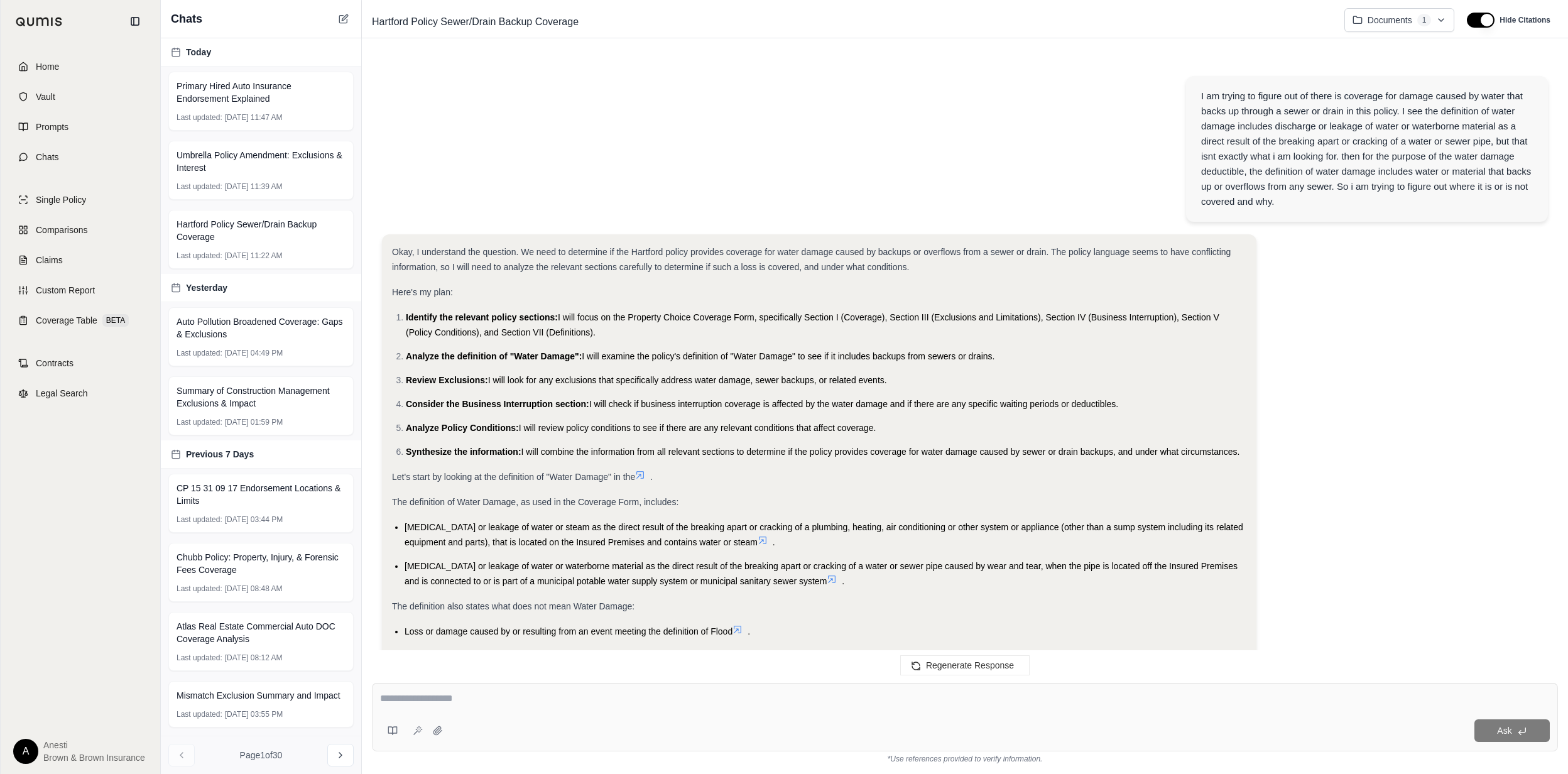
scroll to position [7098, 0]
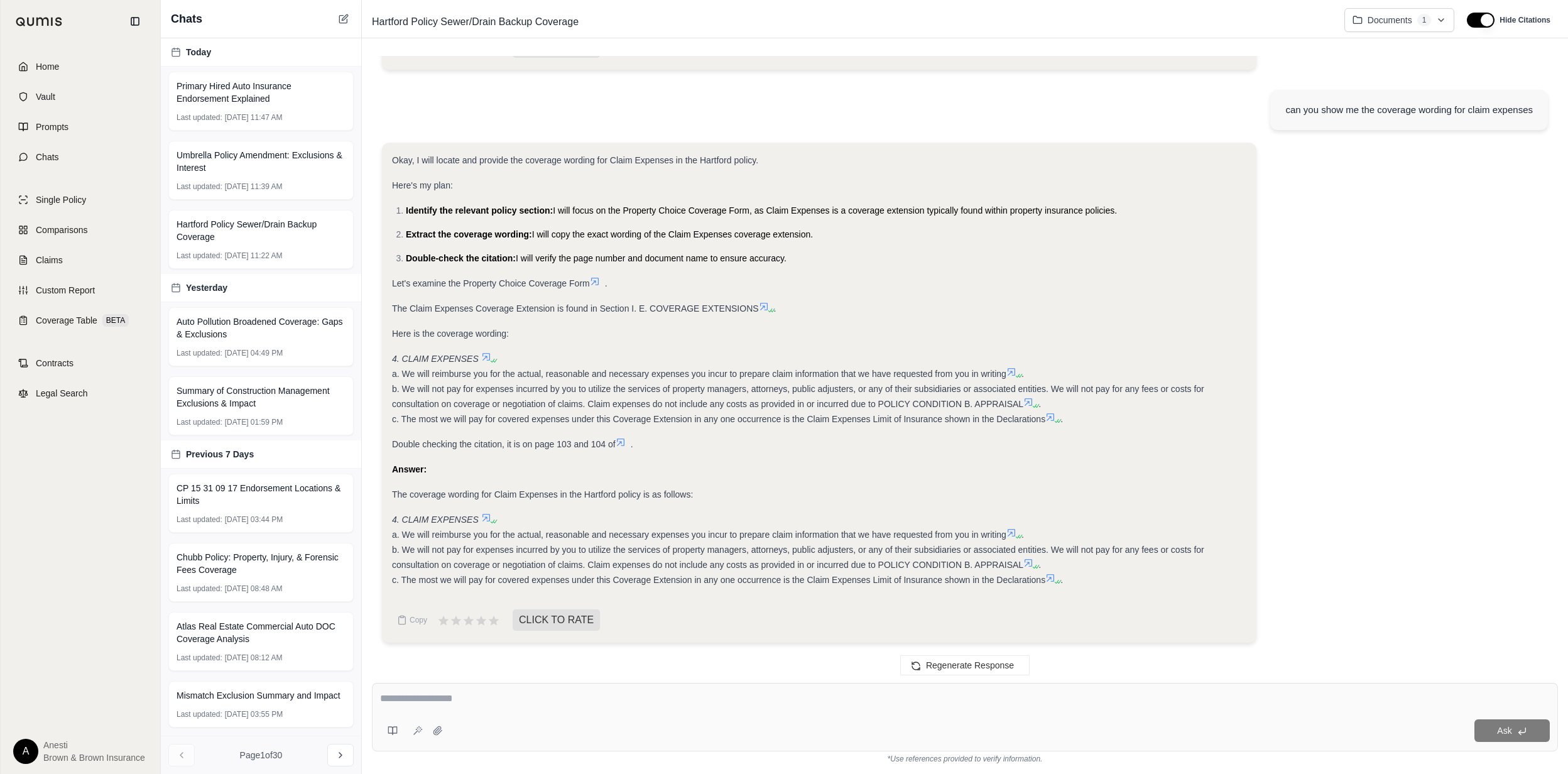
click at [486, 516] on icon at bounding box center [486, 518] width 8 height 8
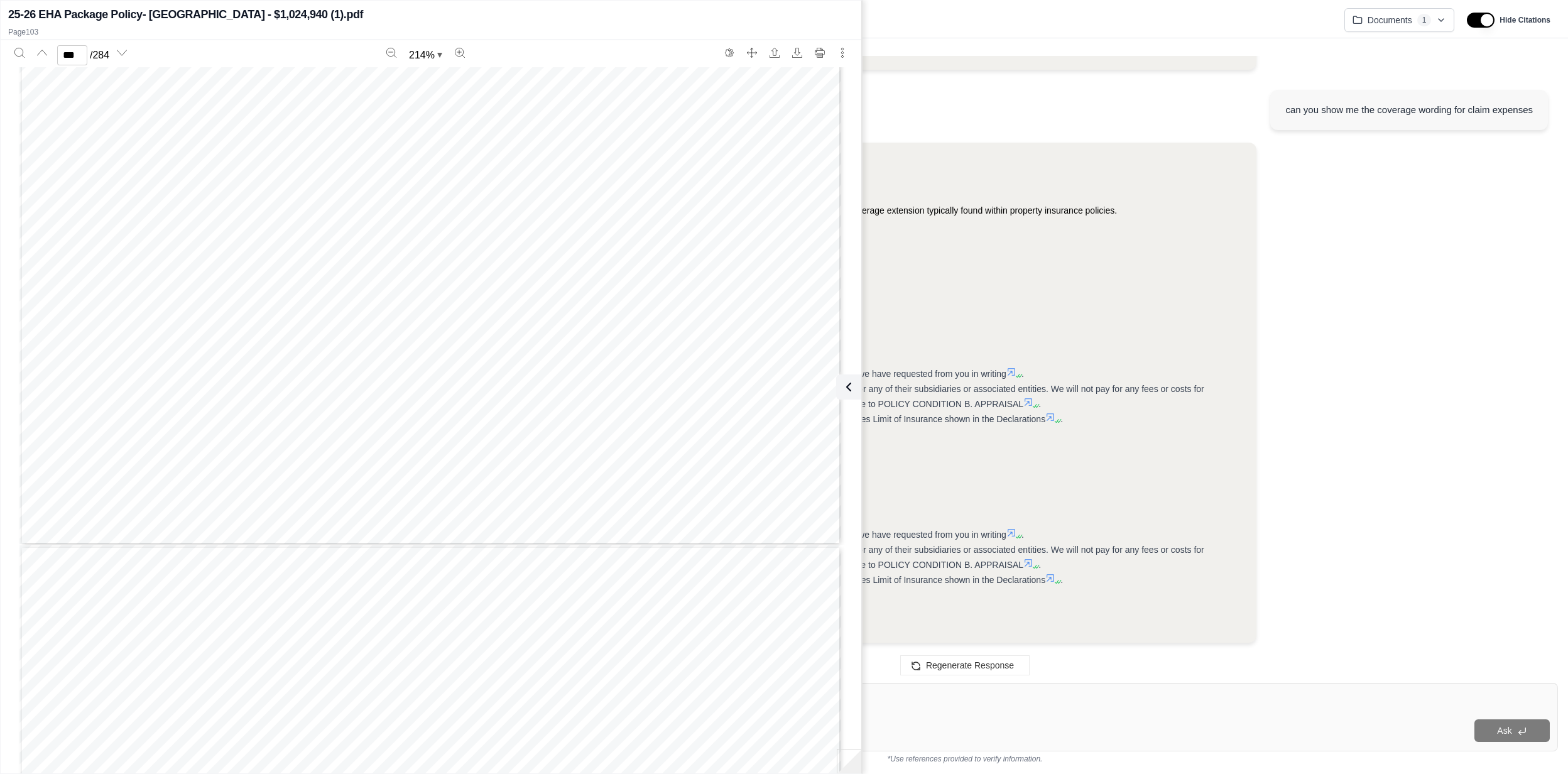
scroll to position [109187, 0]
type input "***"
